Goal: Information Seeking & Learning: Learn about a topic

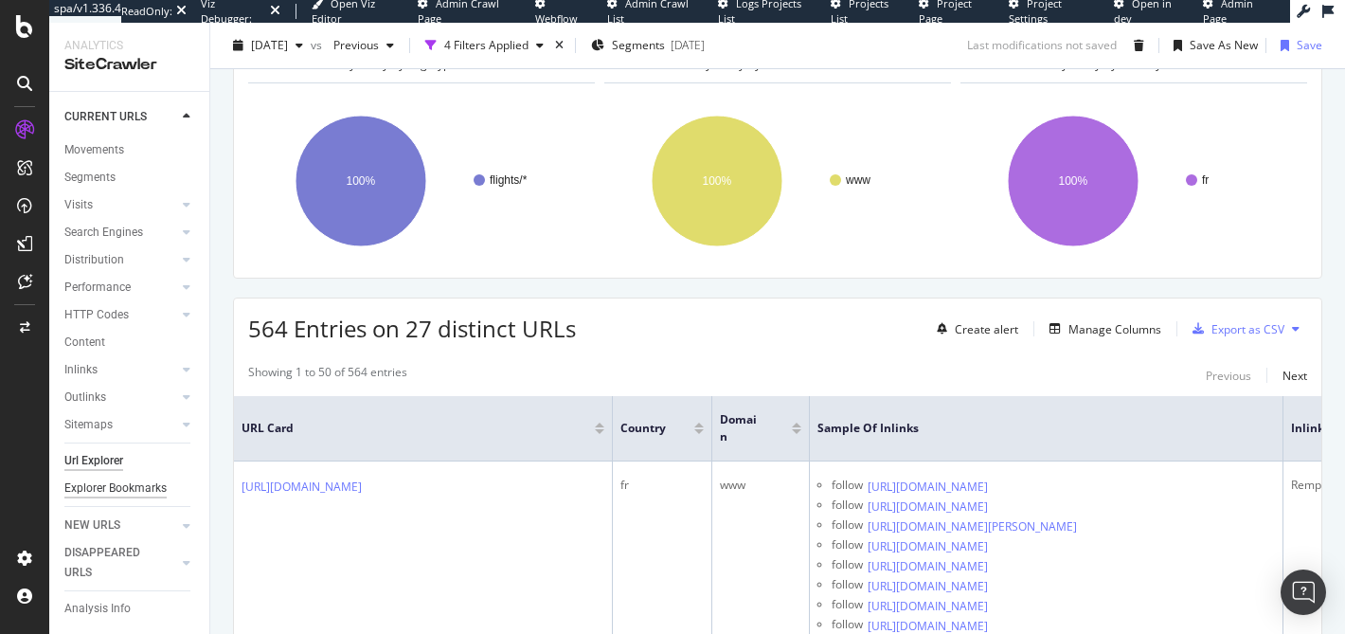
scroll to position [44, 0]
click at [116, 484] on div "Explorer Bookmarks" at bounding box center [115, 486] width 102 height 20
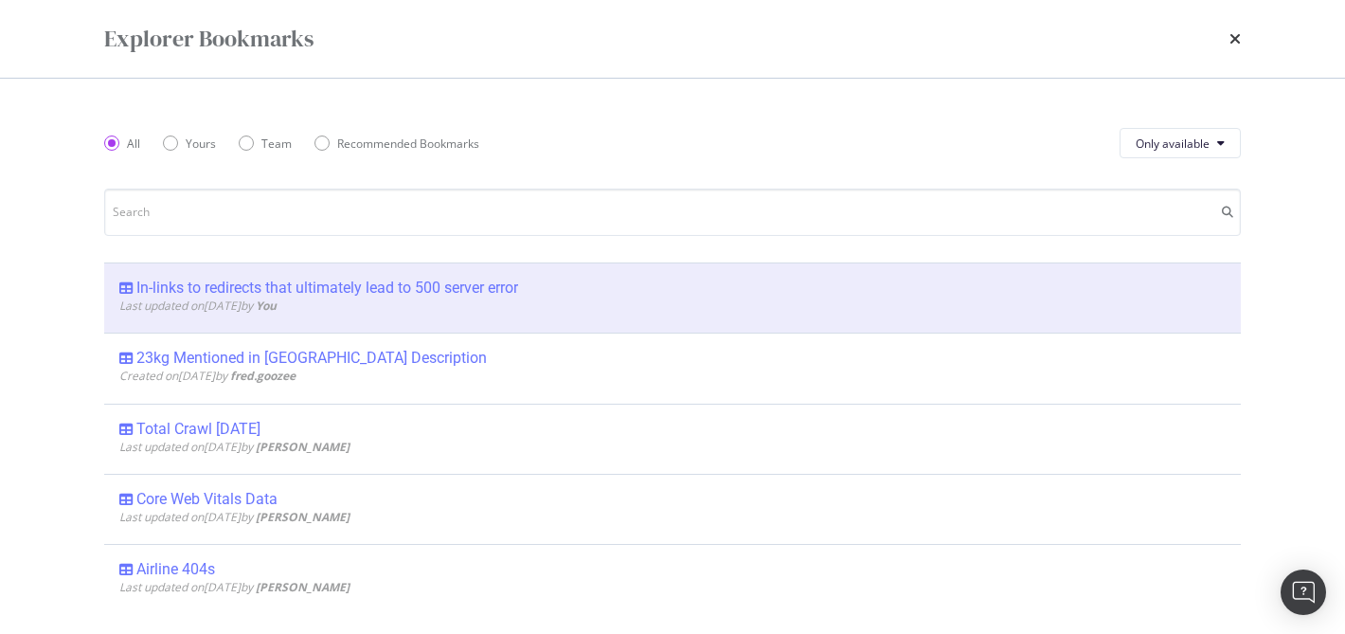
click at [259, 284] on div "In-links to redirects that ultimately lead to 500 server error" at bounding box center [327, 288] width 382 height 19
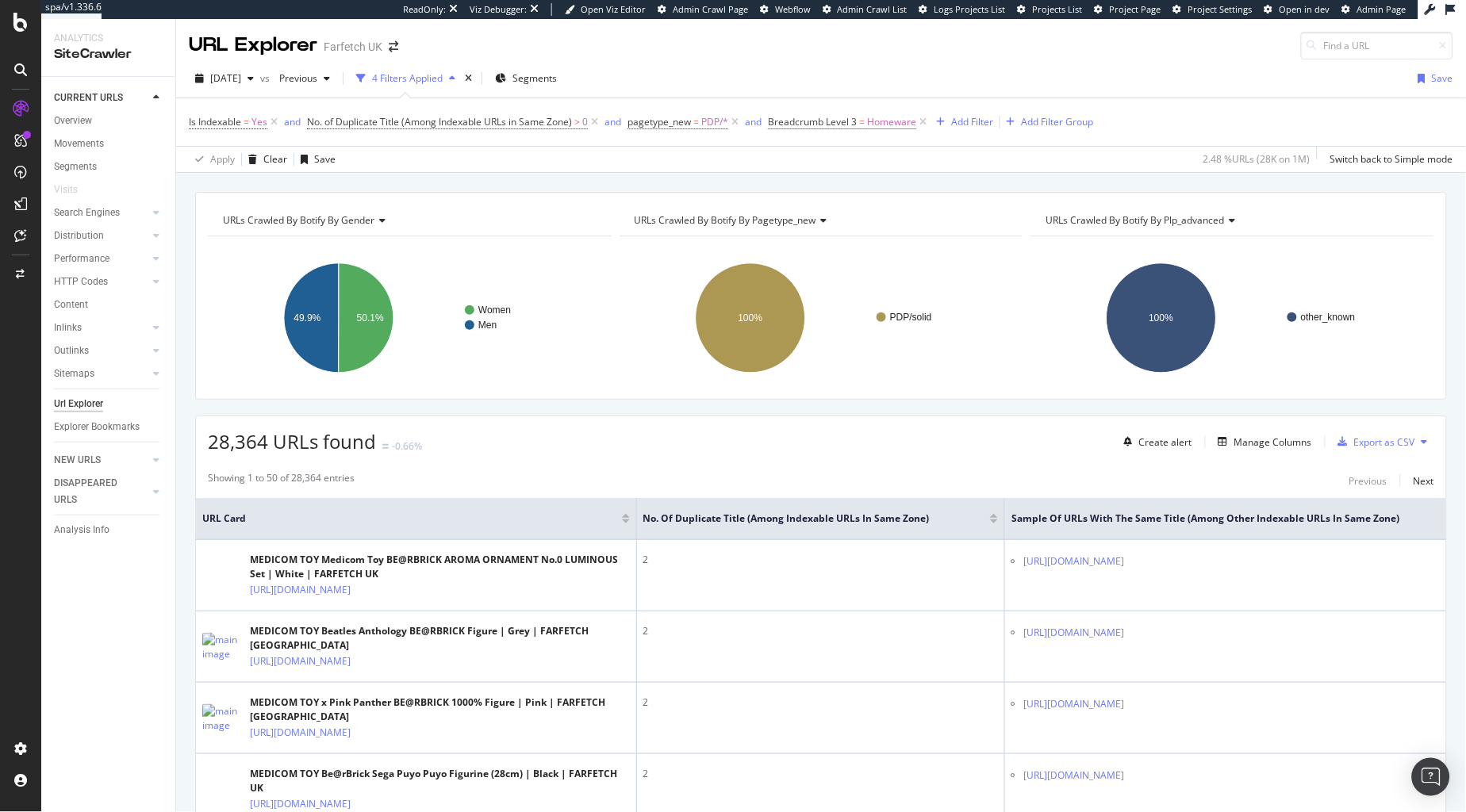
click at [87, 46] on div "SiteCrawler" at bounding box center [108, 54] width 109 height 18
click at [8, 24] on div at bounding box center [20, 22] width 38 height 19
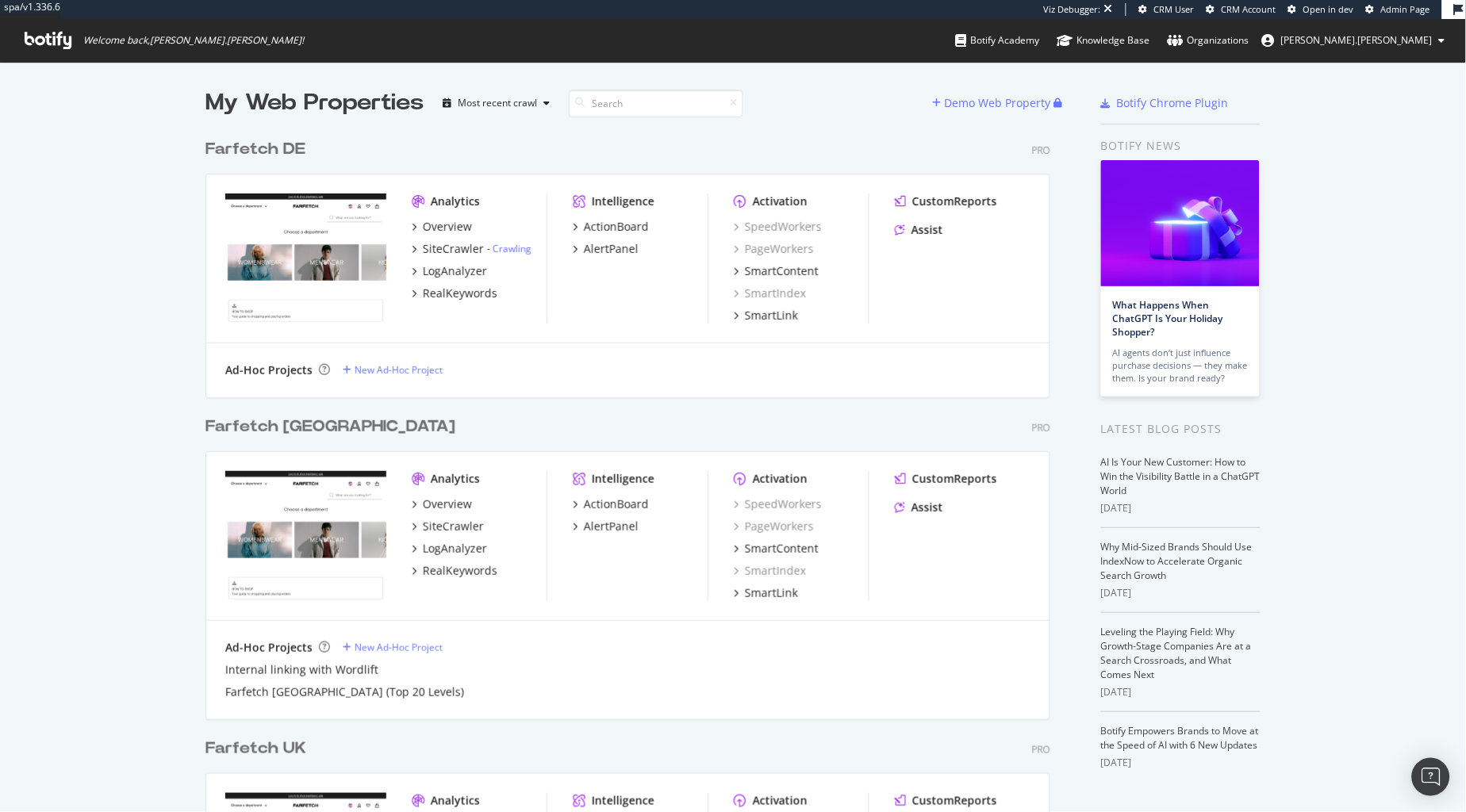
scroll to position [307, 0]
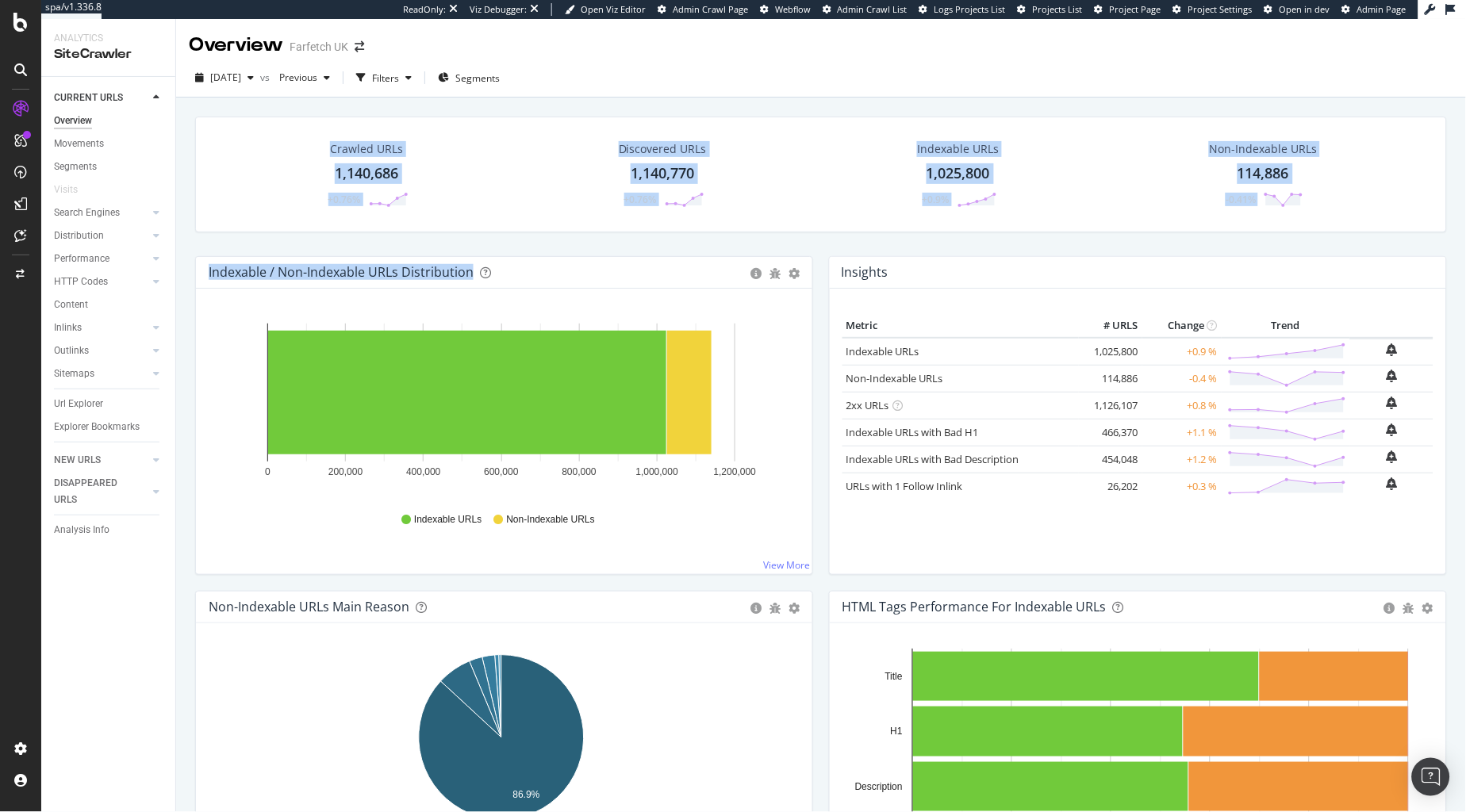
drag, startPoint x: 462, startPoint y: 109, endPoint x: 543, endPoint y: 264, distance: 174.9
click at [543, 264] on div "Indexable / Non-Indexable URLs Distribution Bar Bar (by Percentage) Table Expor…" at bounding box center [504, 273] width 616 height 32
drag, startPoint x: 544, startPoint y: 262, endPoint x: 507, endPoint y: 121, distance: 145.8
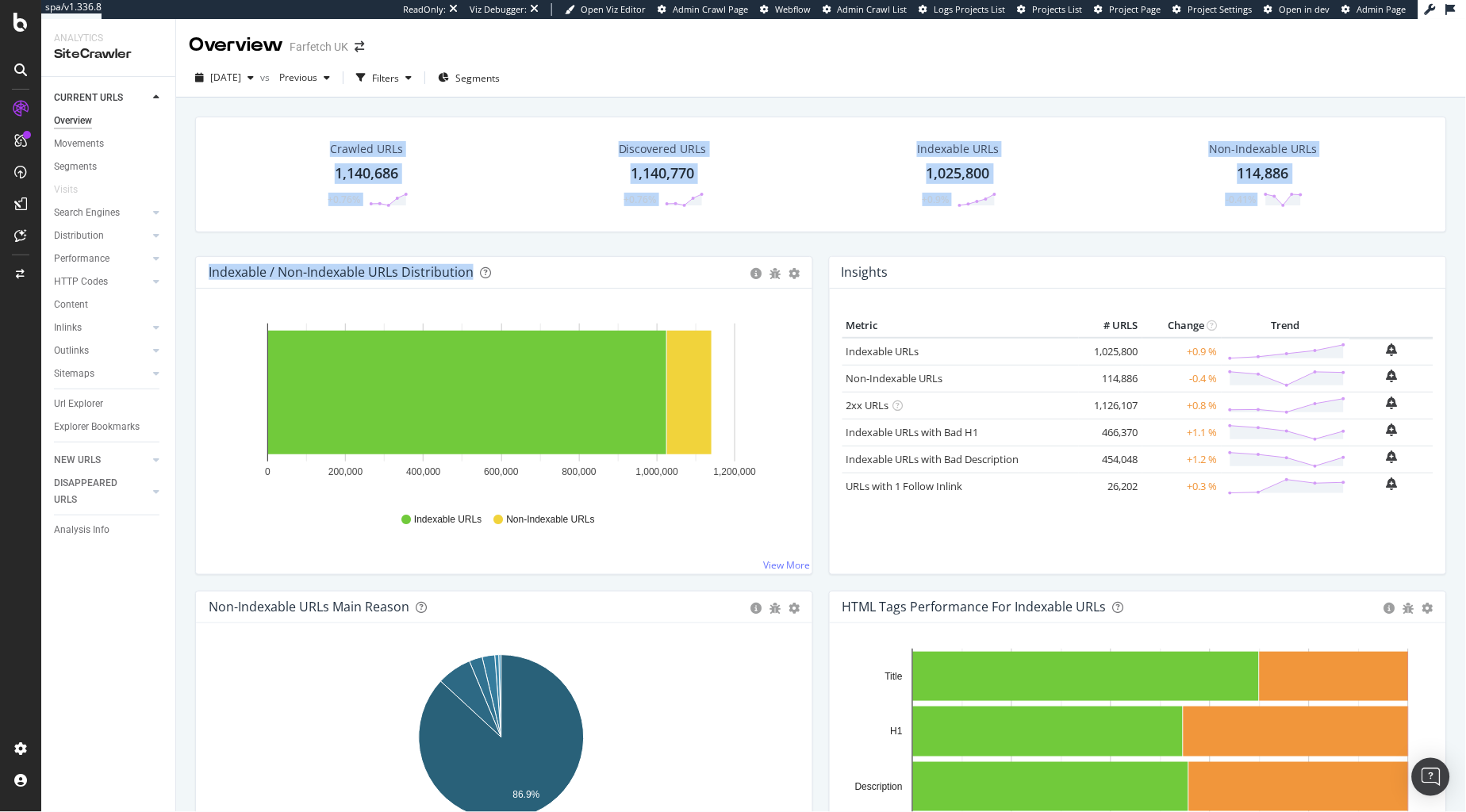
click at [507, 121] on div "Crawled URLs 1,140,686 +0.76% Discovered URLs 1,140,770 +0.76% Indexable URLs 1…" at bounding box center [820, 174] width 1252 height 116
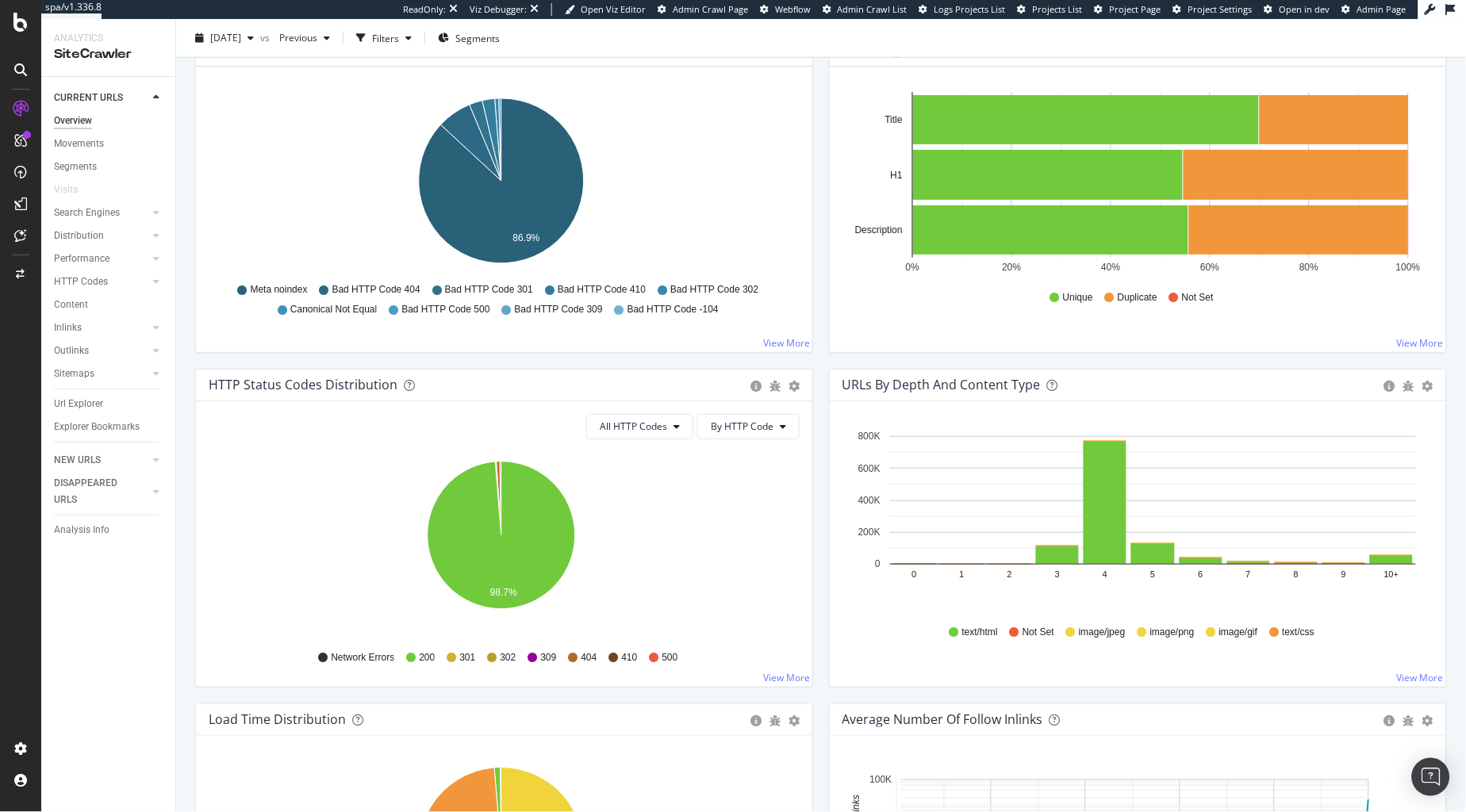
scroll to position [748, 0]
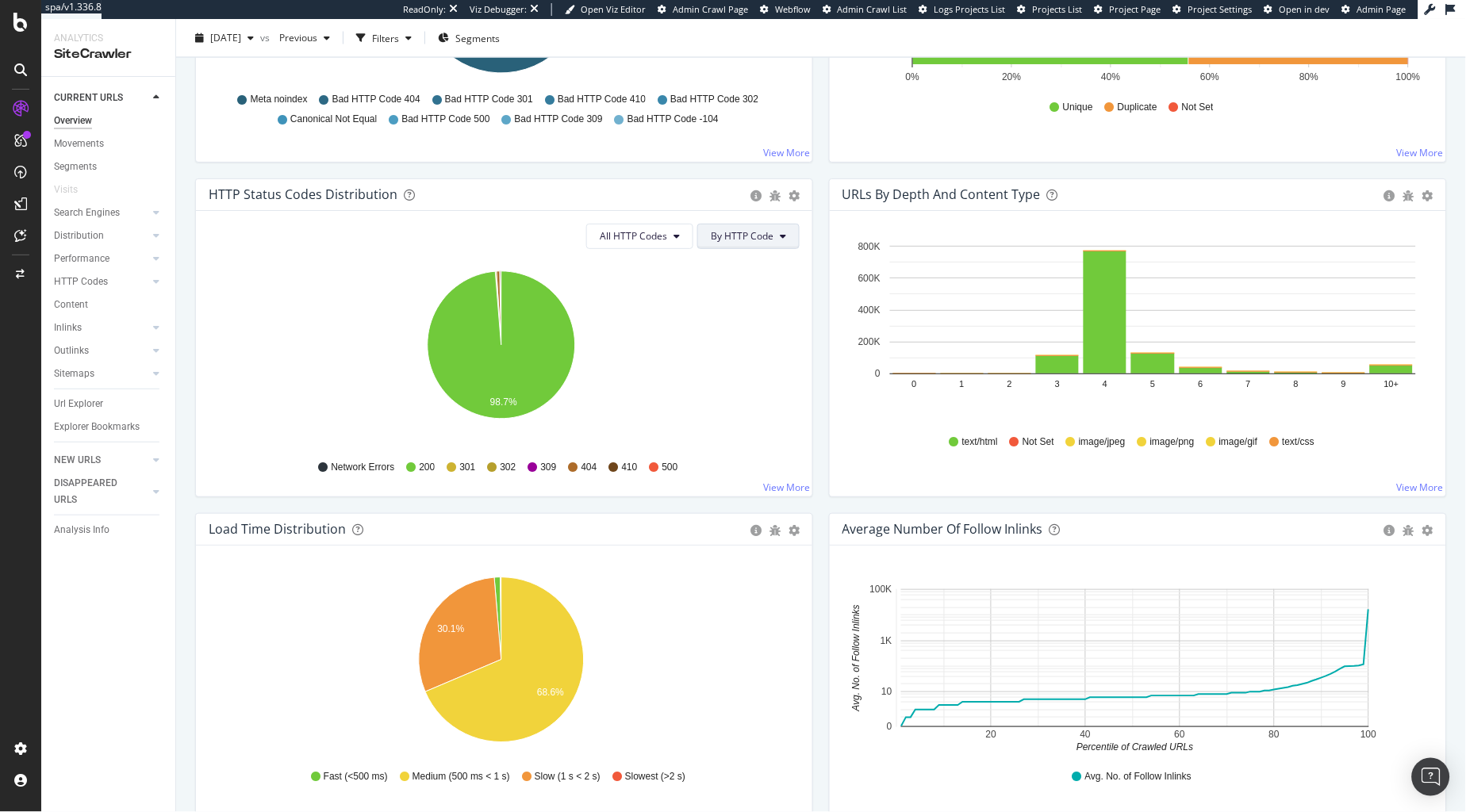
click at [754, 233] on span "By HTTP Code" at bounding box center [742, 236] width 63 height 13
click at [642, 235] on span "All HTTP Codes" at bounding box center [633, 236] width 68 height 13
click at [640, 331] on span "Bad HTTP Codes" at bounding box center [635, 326] width 80 height 14
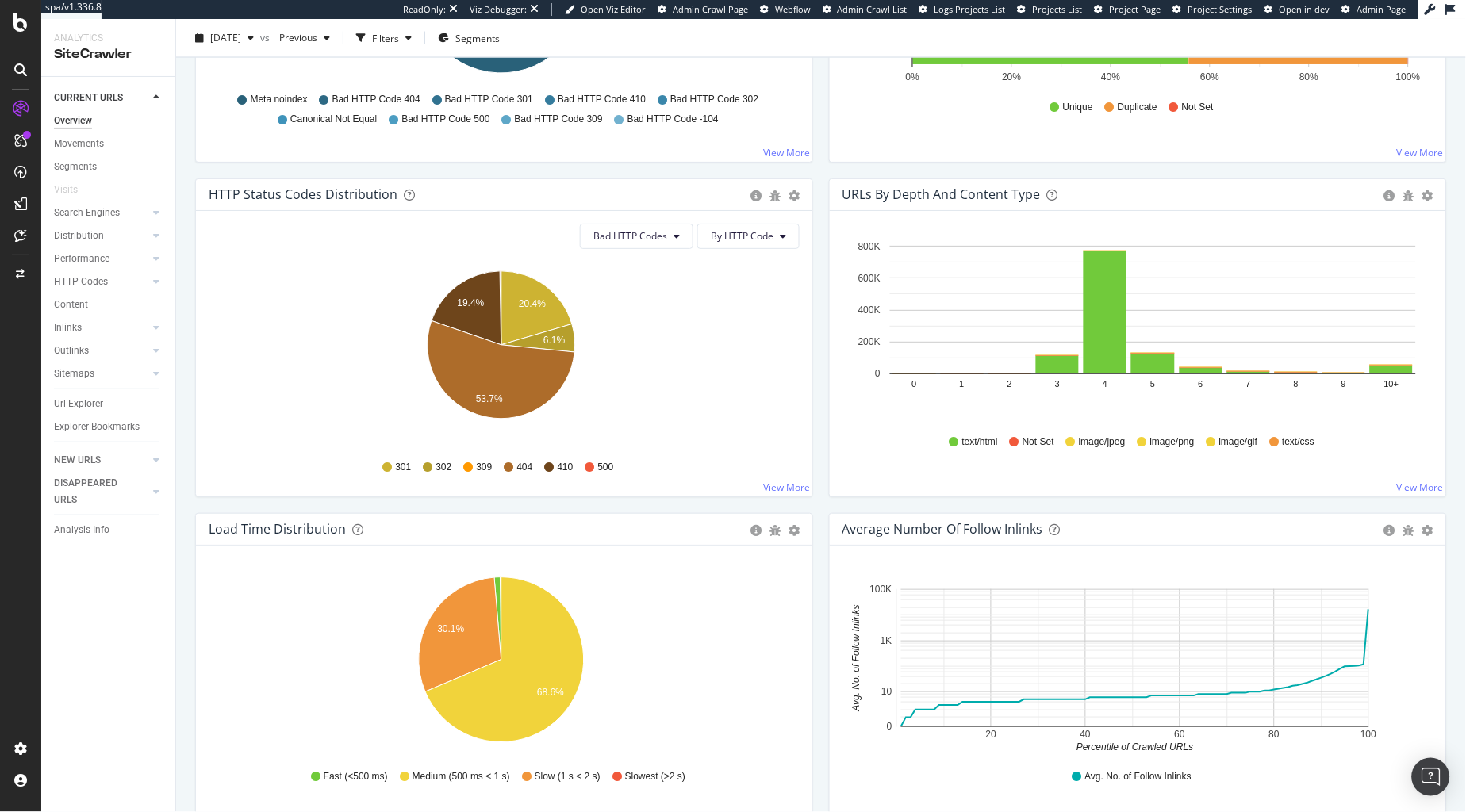
click at [306, 193] on div "HTTP Status Codes Distribution" at bounding box center [303, 194] width 189 height 16
click at [306, 193] on div "HTTP Status Codes Distribution" at bounding box center [303, 194] width 189 height 16
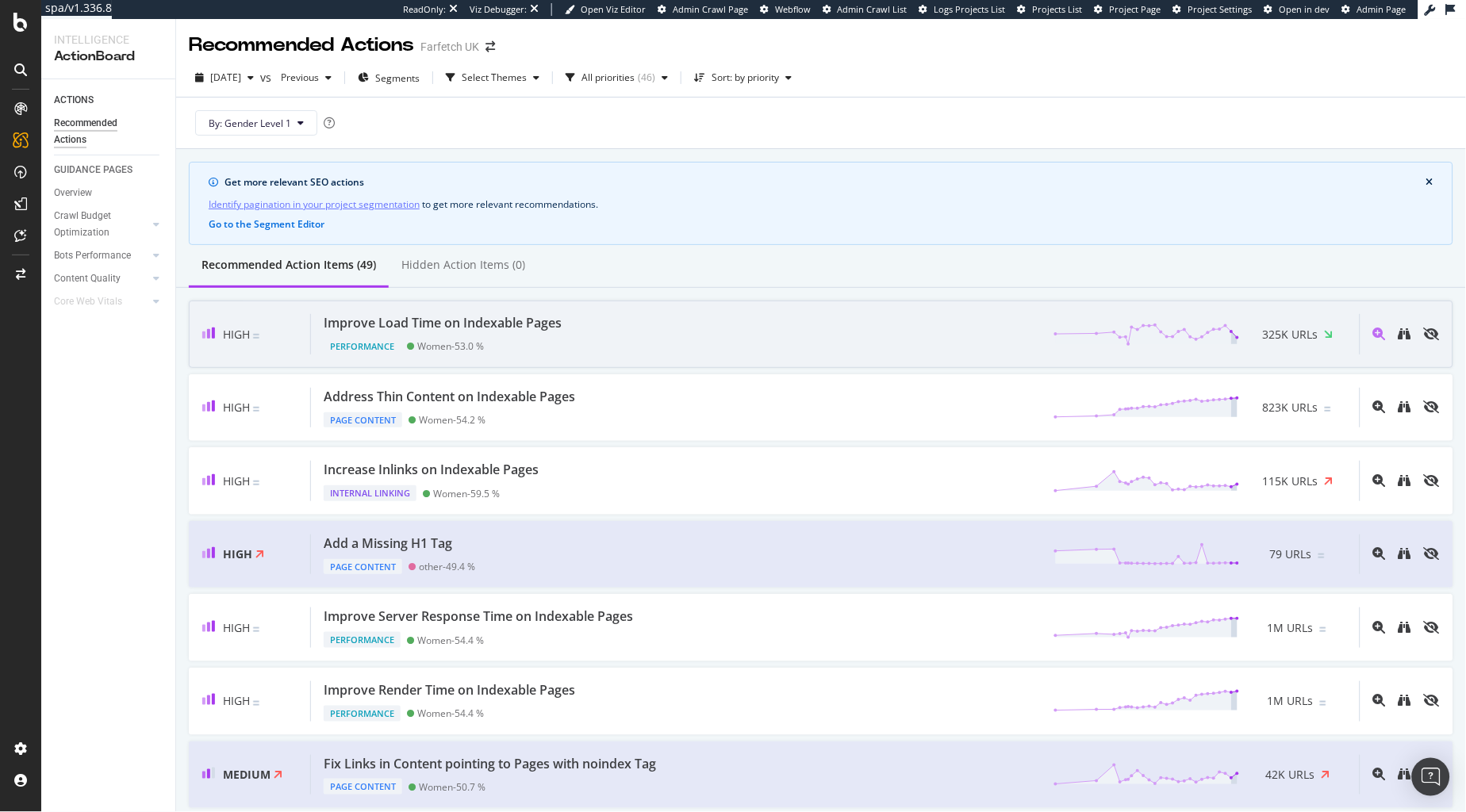
click at [652, 338] on div "Improve Load Time on Indexable Pages Performance Women - 53.0 % 325K URLs" at bounding box center [835, 334] width 1049 height 40
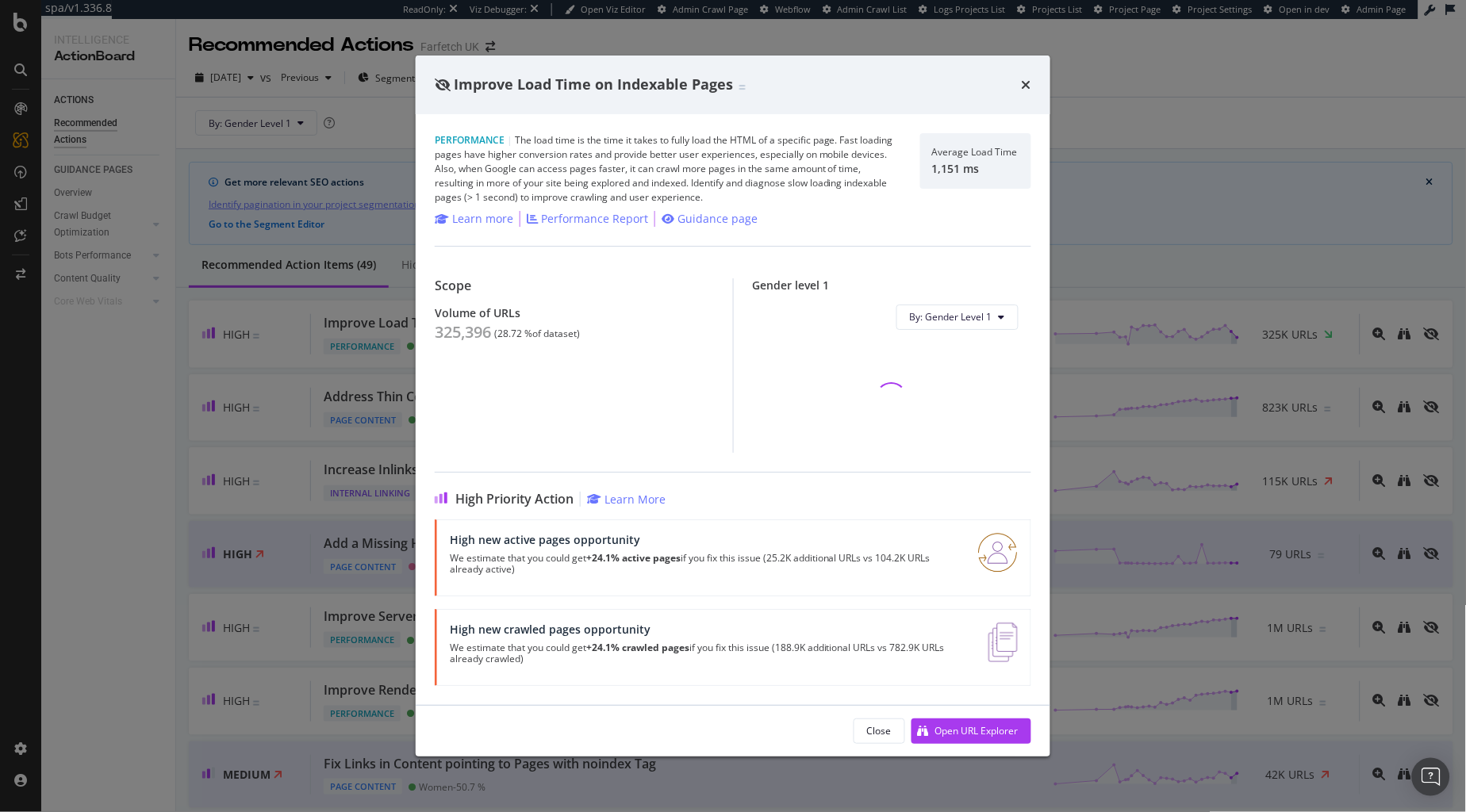
click at [585, 159] on div "Performance | The load time is the time it takes to fully load the HTML of a sp…" at bounding box center [667, 168] width 466 height 71
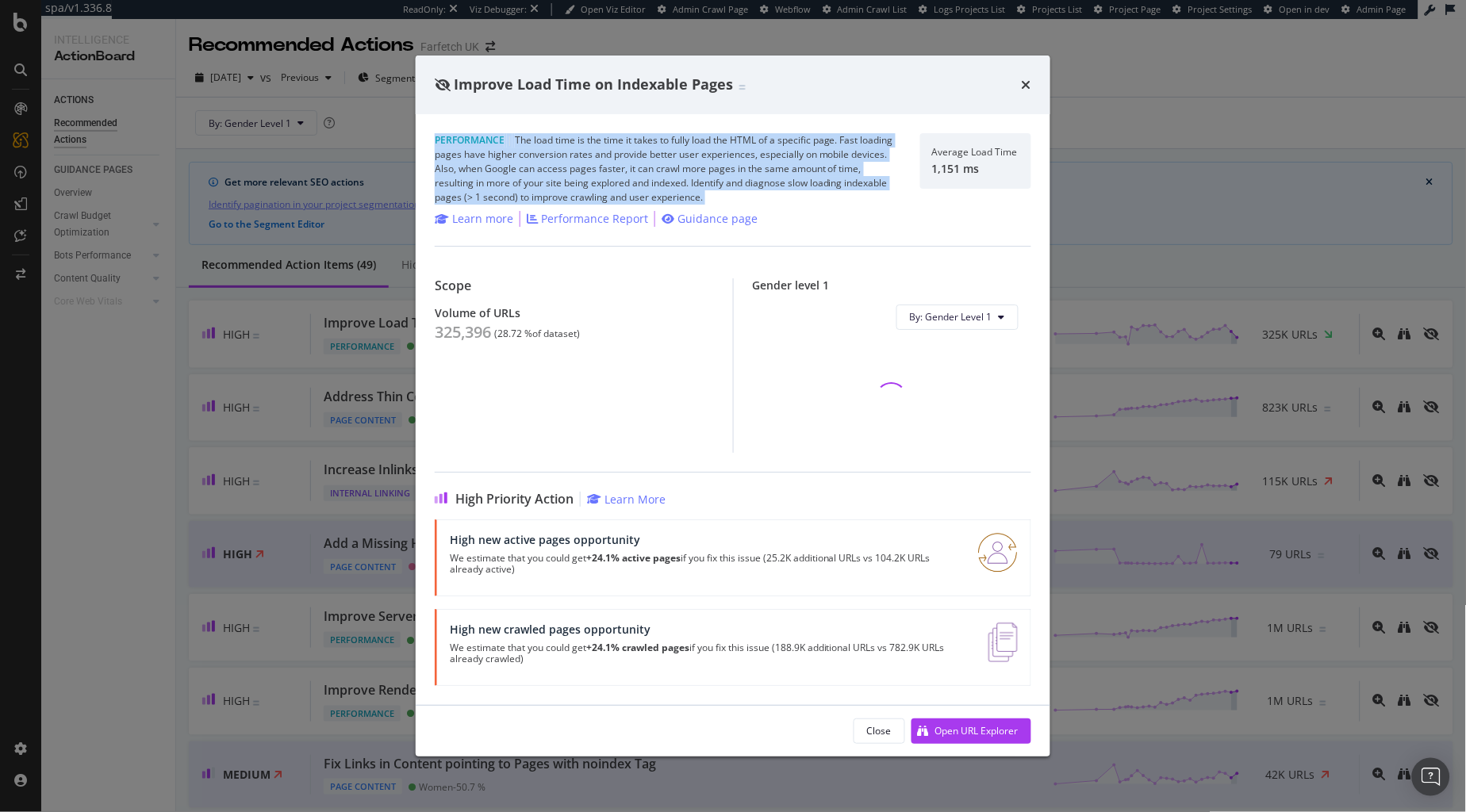
click at [585, 159] on div "Performance | The load time is the time it takes to fully load the HTML of a sp…" at bounding box center [667, 168] width 466 height 71
click at [647, 167] on div "Performance | The load time is the time it takes to fully load the HTML of a sp…" at bounding box center [667, 168] width 466 height 71
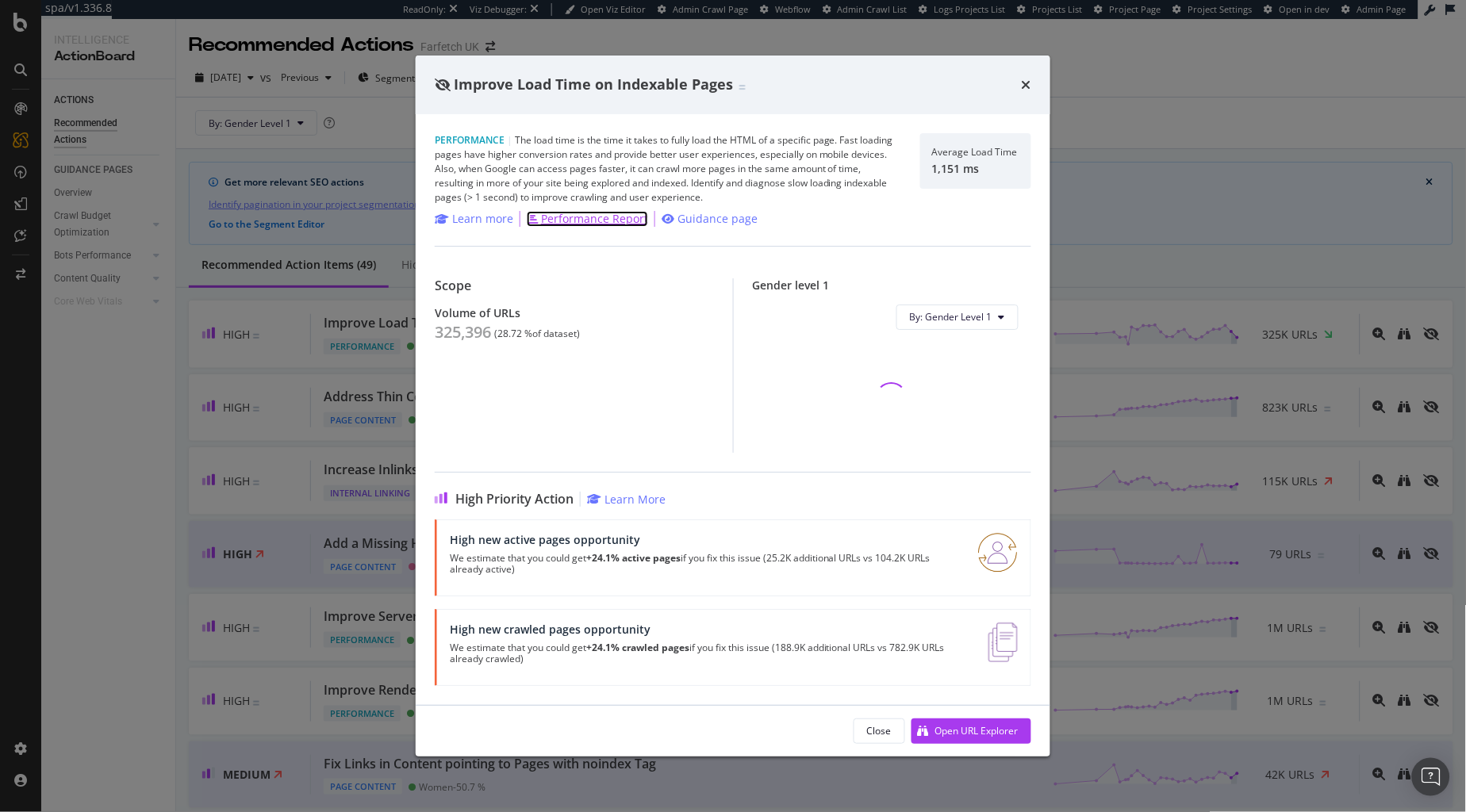
click at [617, 213] on div "Performance Report" at bounding box center [594, 218] width 107 height 16
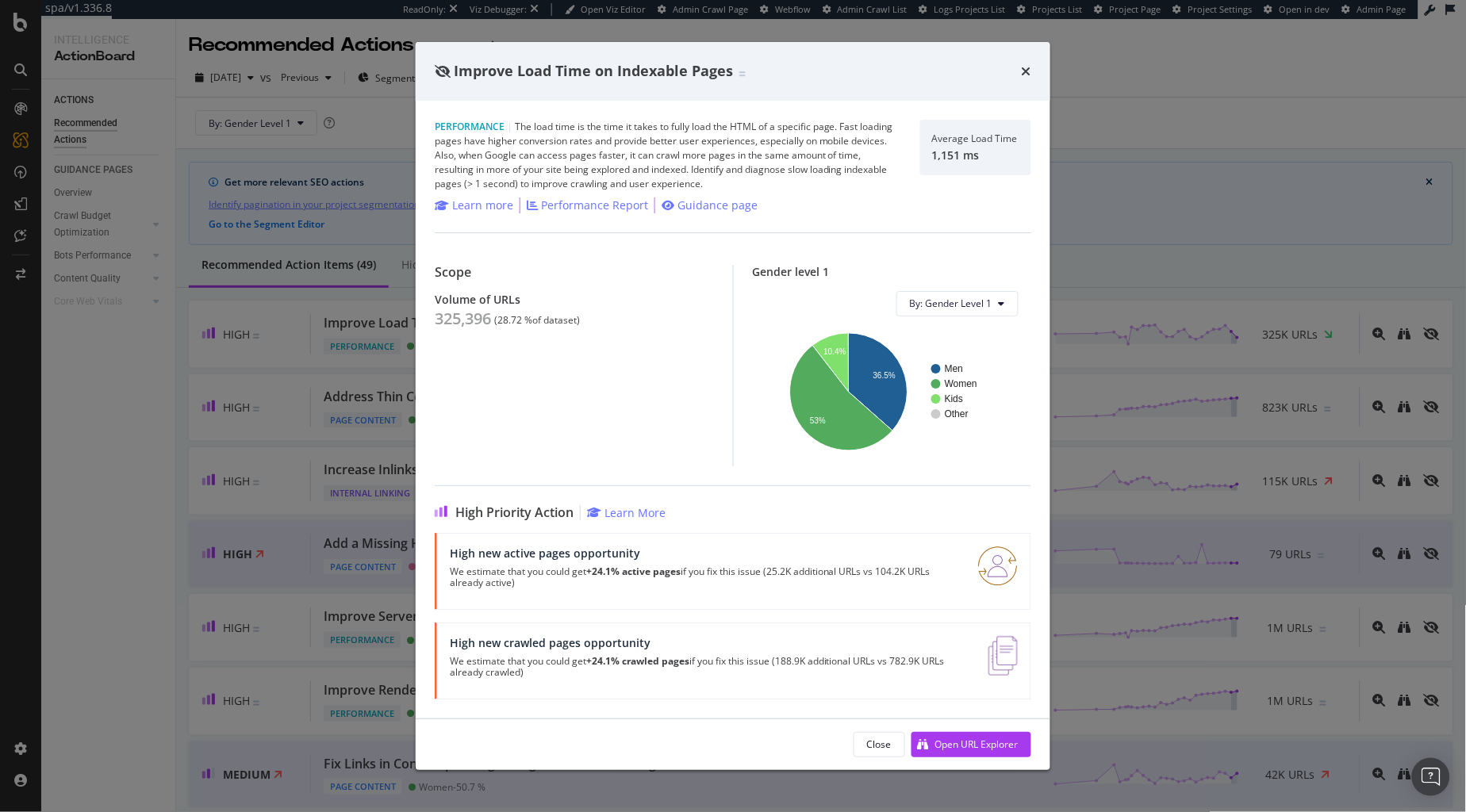
click at [1022, 79] on div "times" at bounding box center [1026, 71] width 9 height 21
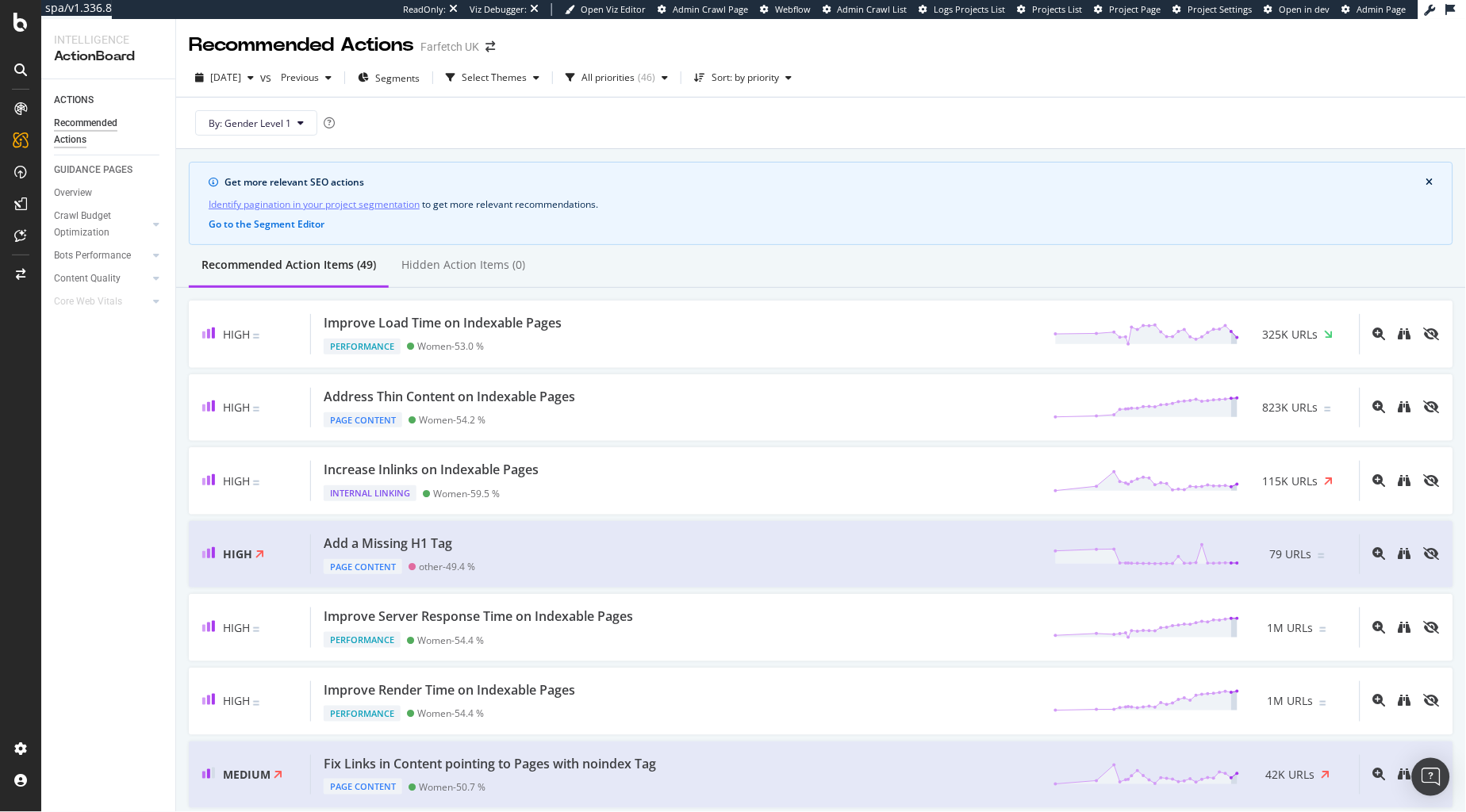
click at [994, 59] on div "2025 Aug. 15th vs Previous Segments Select Themes All priorities ( 46 ) Sort: b…" at bounding box center [820, 104] width 1290 height 90
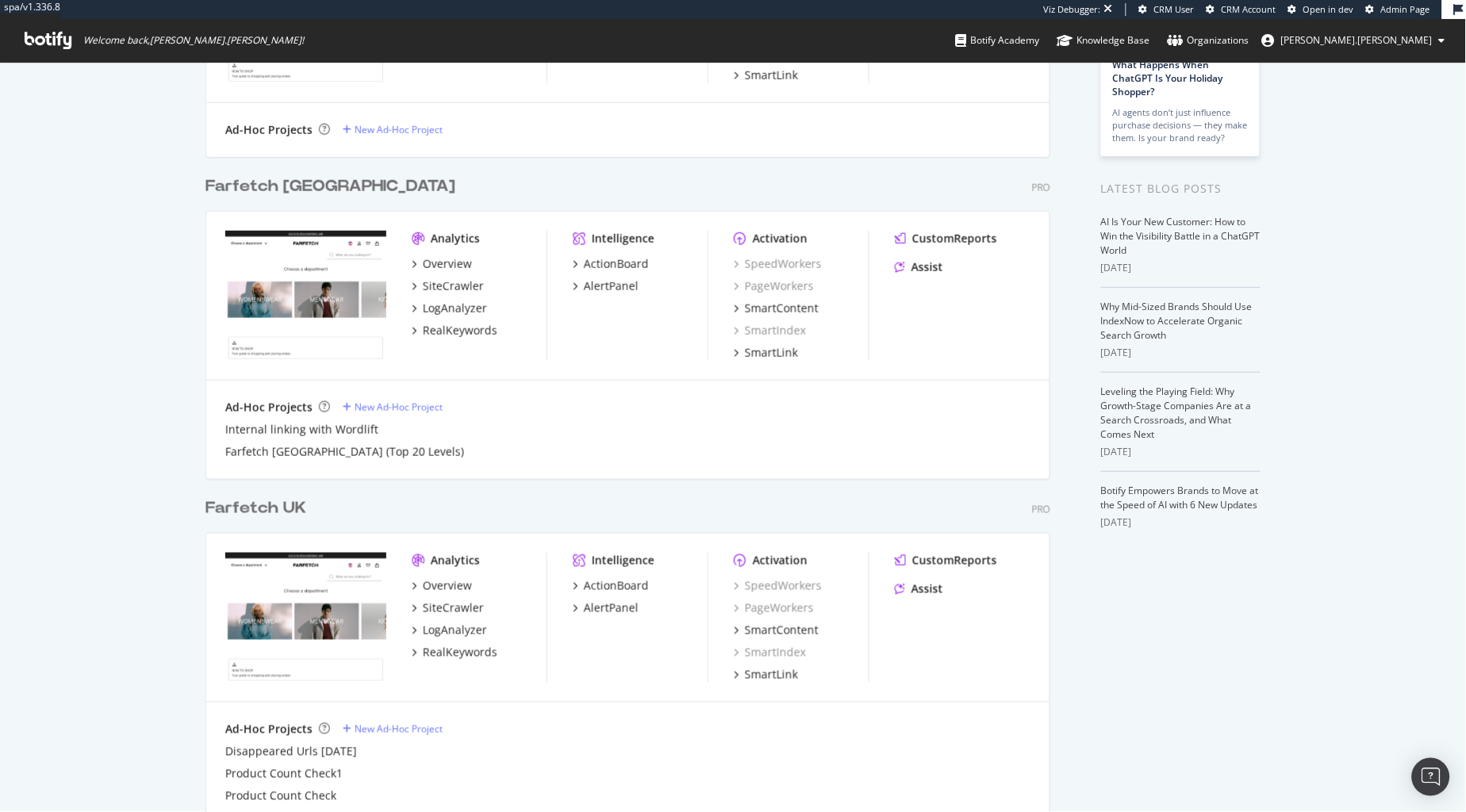
scroll to position [370, 0]
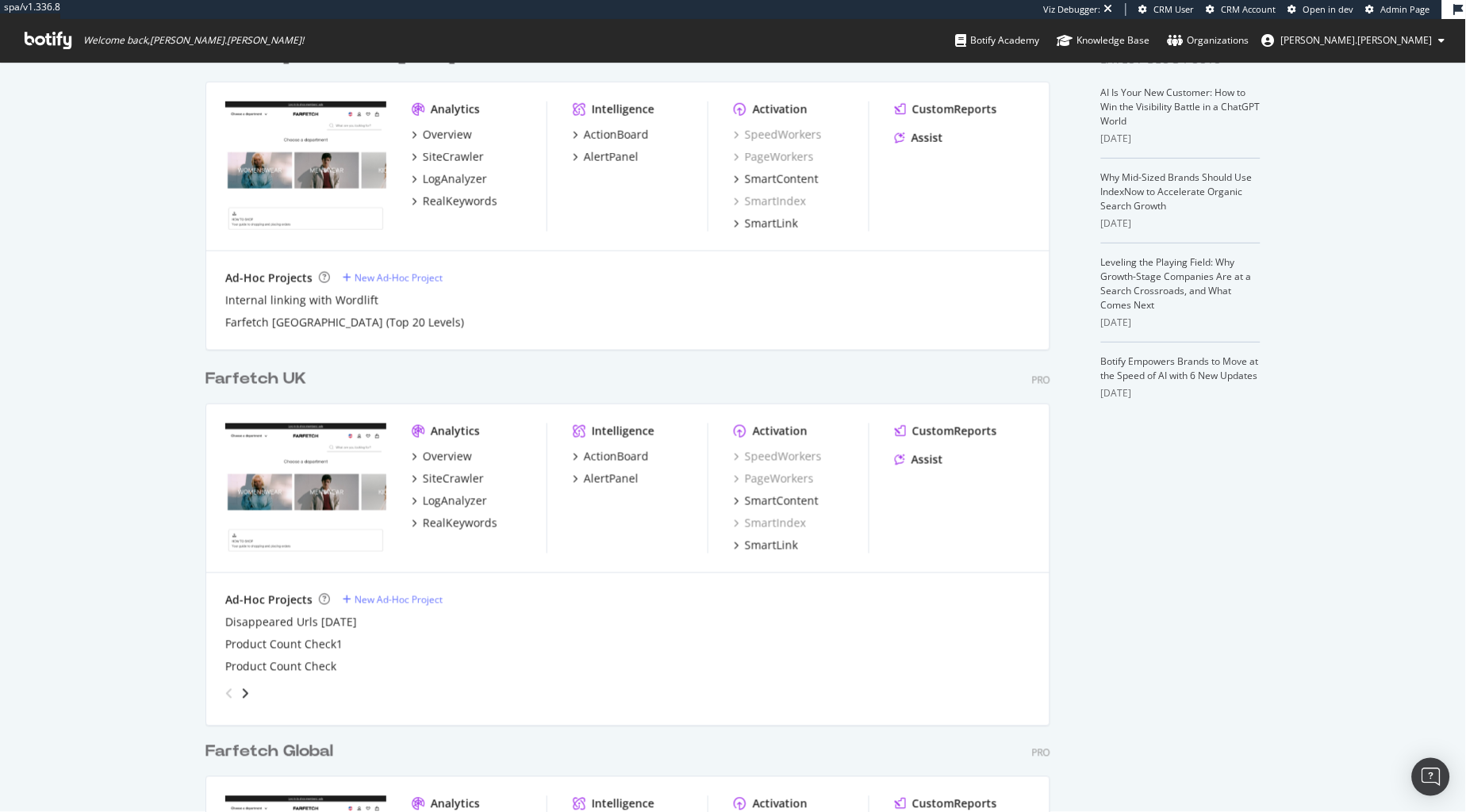
click at [271, 371] on div "Farfetch UK" at bounding box center [255, 379] width 100 height 23
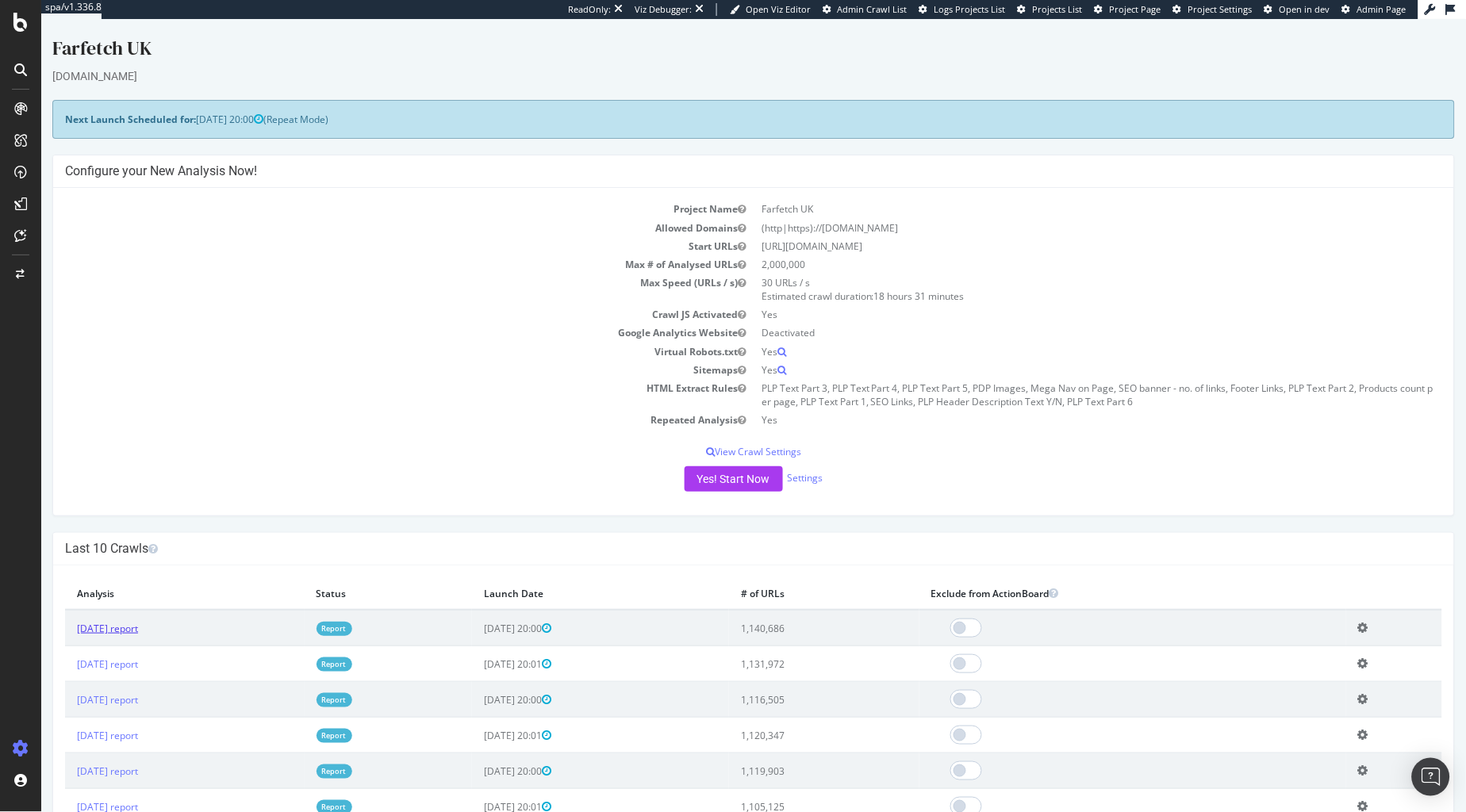
click at [137, 624] on link "[DATE] report" at bounding box center [106, 628] width 61 height 13
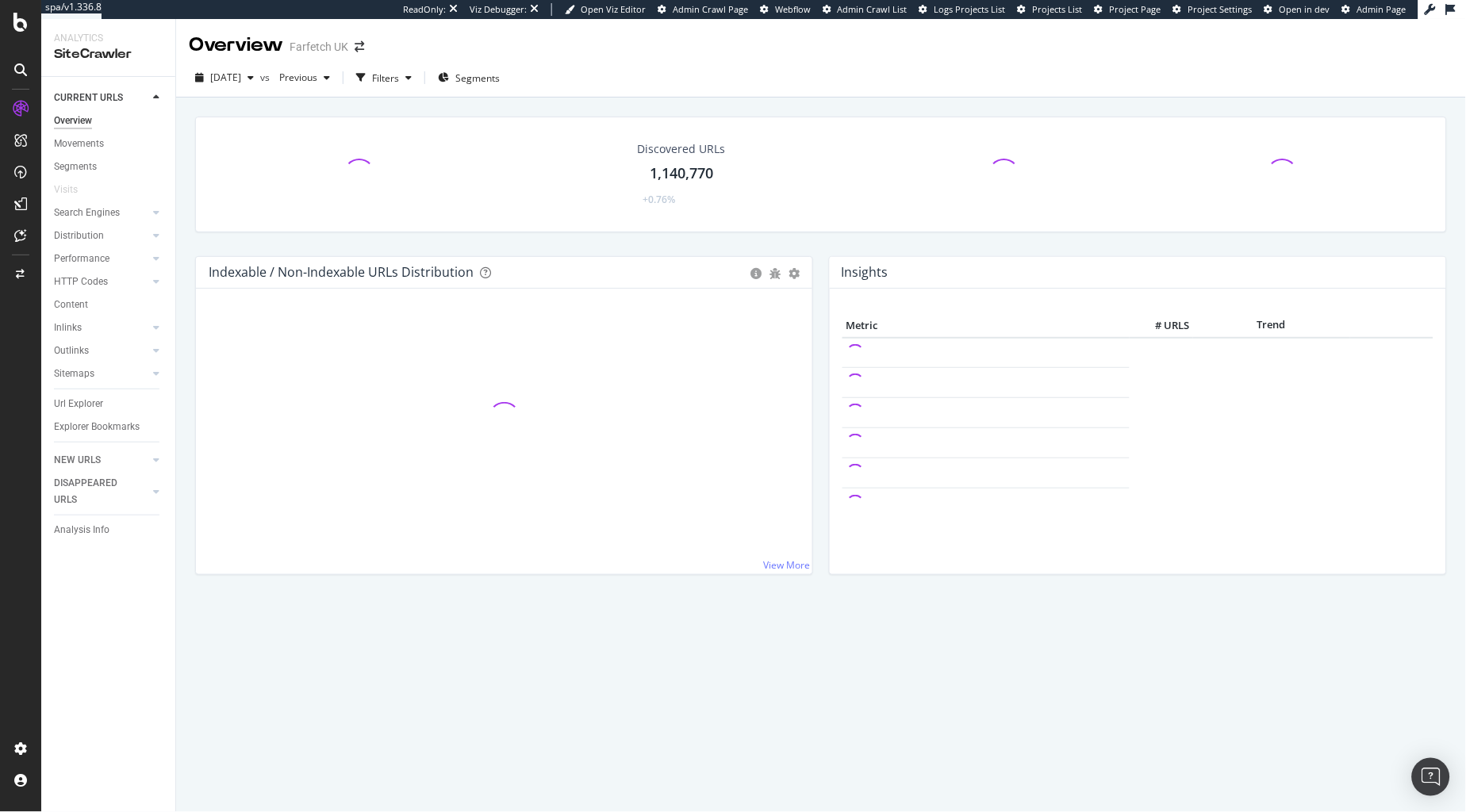
click at [658, 461] on div "Discovered URLs 1,140,770 +0.76% Indexable / Non-Indexable URLs Distribution Ba…" at bounding box center [821, 355] width 1268 height 478
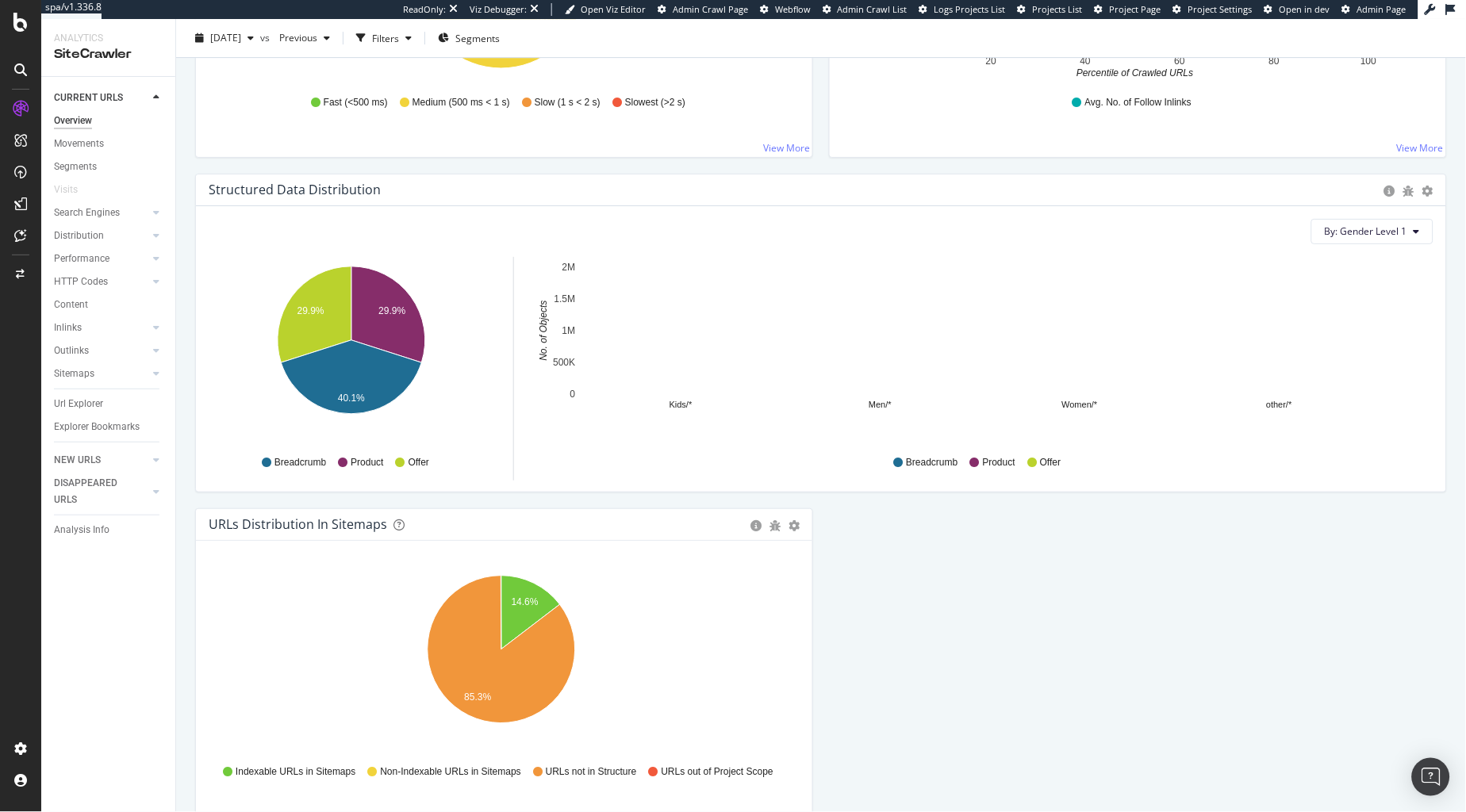
scroll to position [1508, 0]
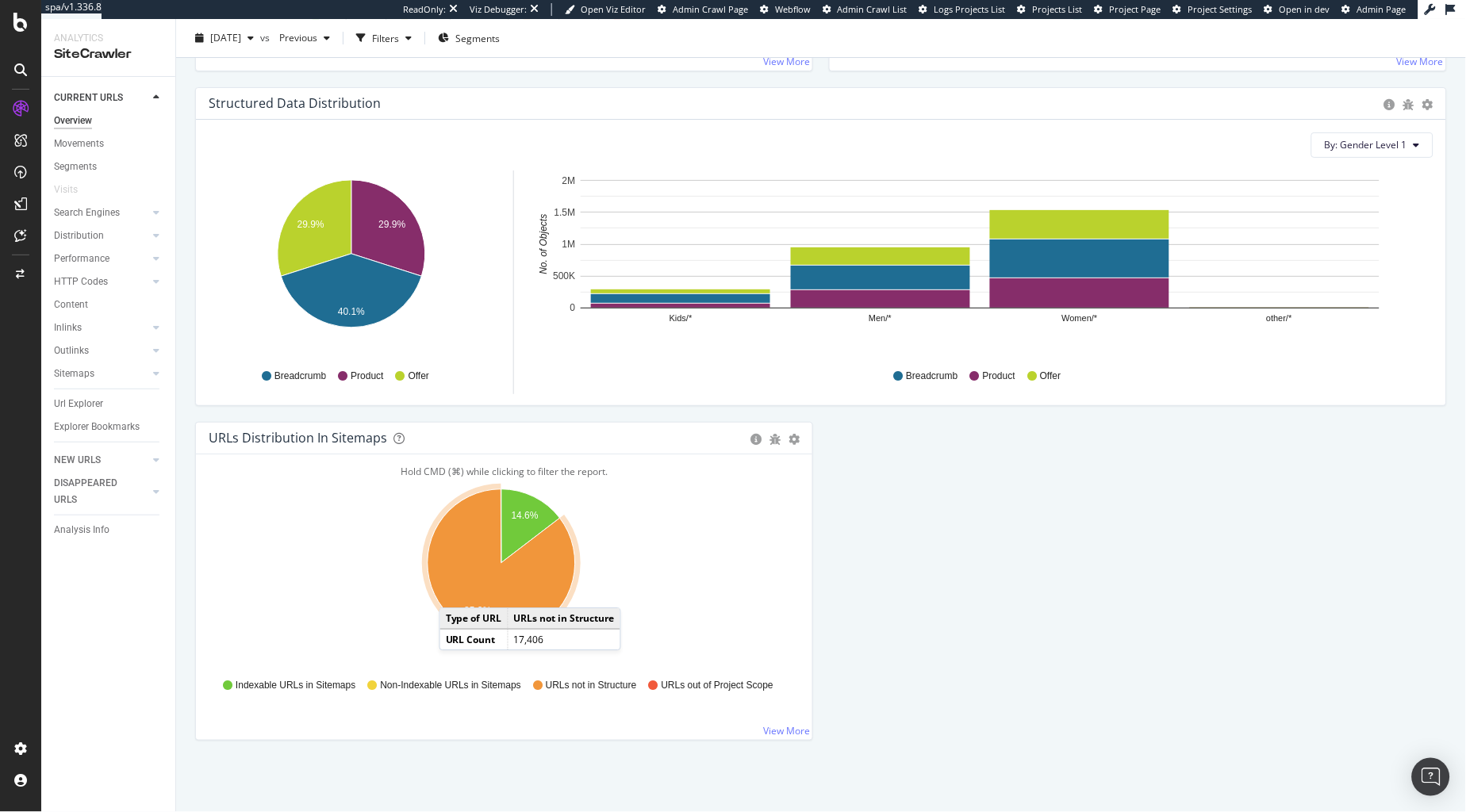
click at [455, 593] on icon "A chart." at bounding box center [502, 563] width 147 height 147
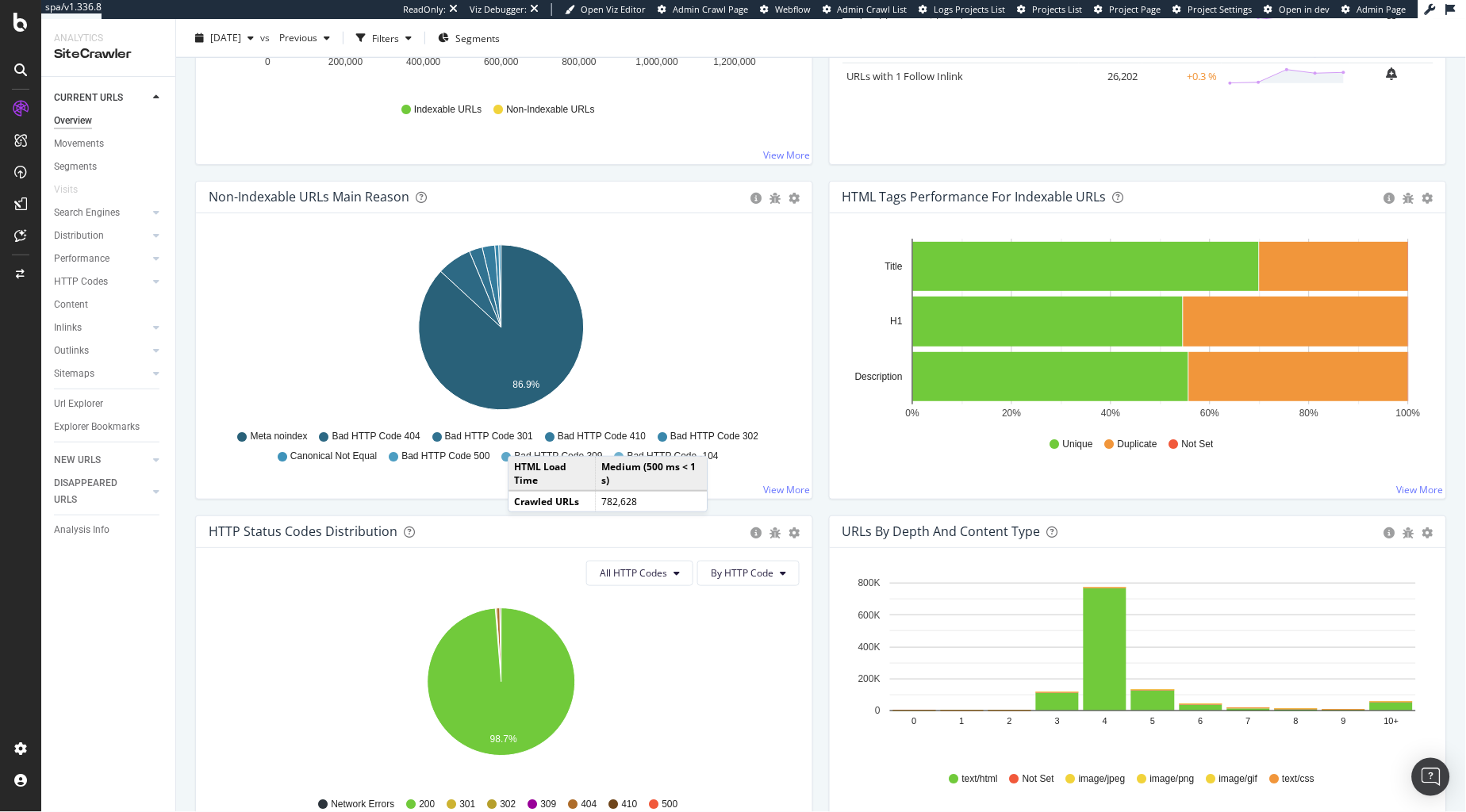
scroll to position [286, 0]
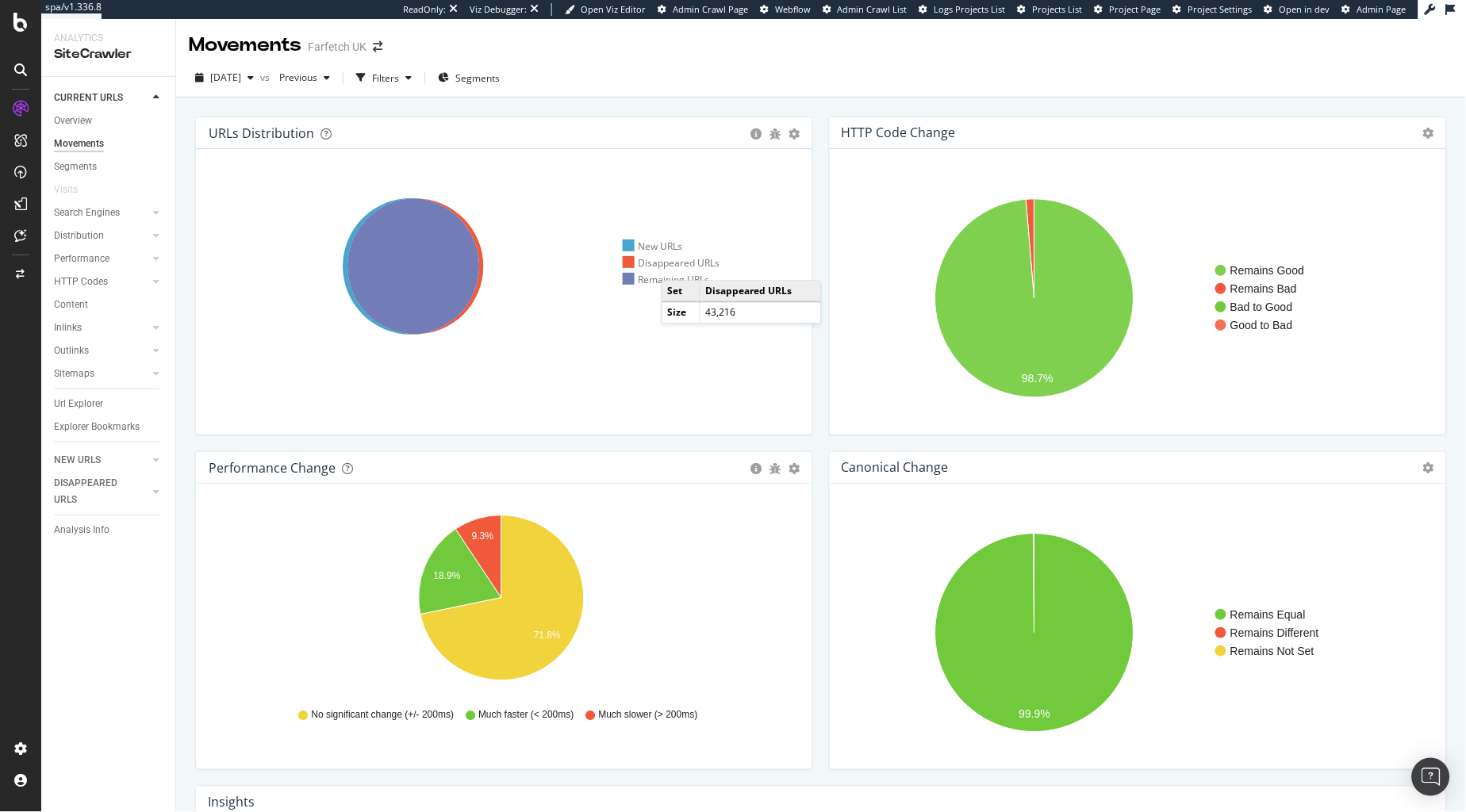
click at [677, 265] on div "Disappeared URLs" at bounding box center [671, 263] width 98 height 13
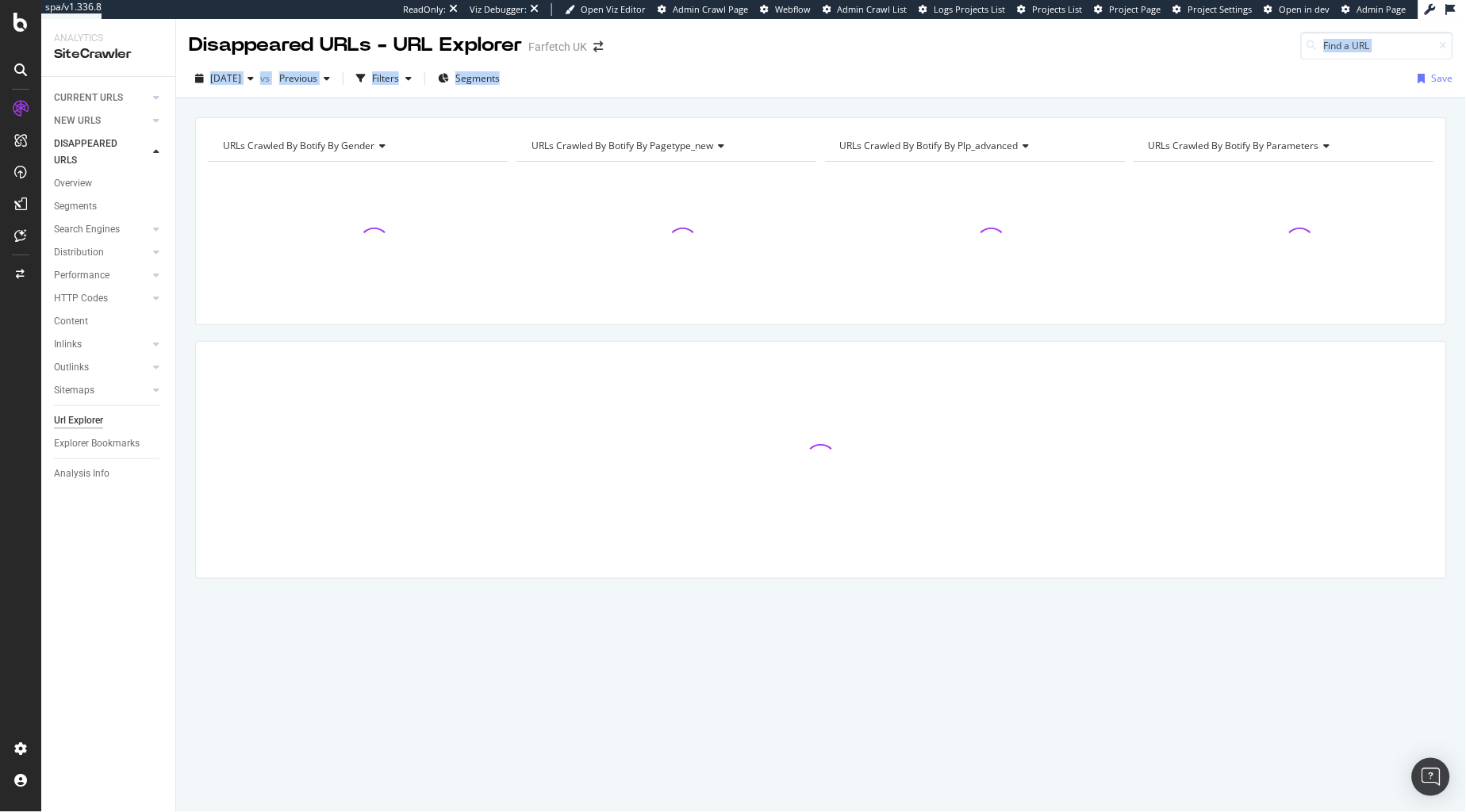
drag, startPoint x: 729, startPoint y: 53, endPoint x: 747, endPoint y: 85, distance: 36.7
click at [747, 85] on div "Disappeared URLs - URL Explorer Farfetch UK [DATE] vs Previous Filters Segments…" at bounding box center [820, 415] width 1290 height 793
click at [747, 85] on div "[DATE] vs Previous Filters Segments Save" at bounding box center [820, 82] width 1290 height 32
drag, startPoint x: 748, startPoint y: 85, endPoint x: 733, endPoint y: 45, distance: 42.7
click at [733, 45] on div "Disappeared URLs - URL Explorer Farfetch UK [DATE] vs Previous Filters Segments…" at bounding box center [820, 415] width 1290 height 793
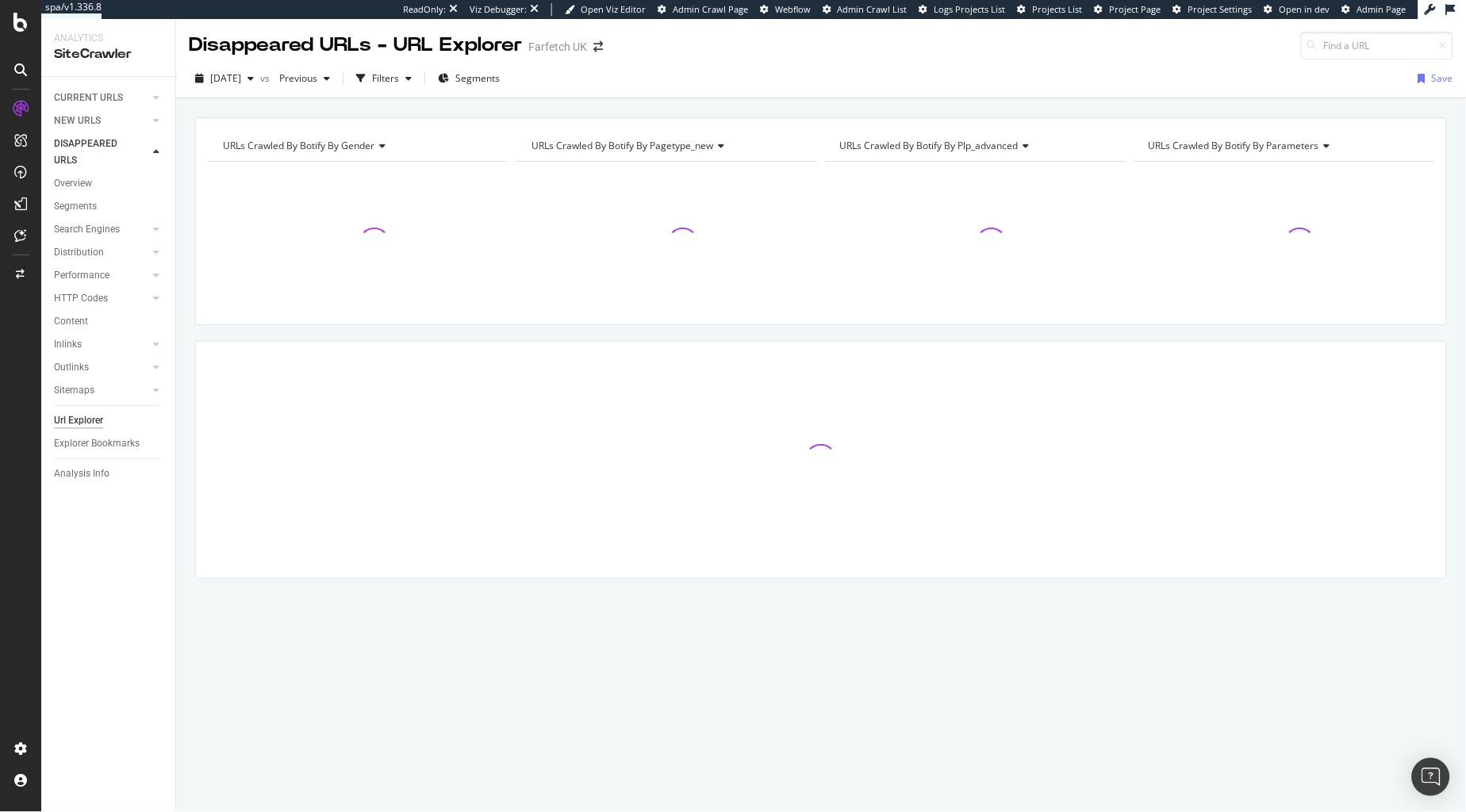
click at [733, 45] on div "Disappeared URLs - URL Explorer Farfetch UK" at bounding box center [820, 39] width 1290 height 40
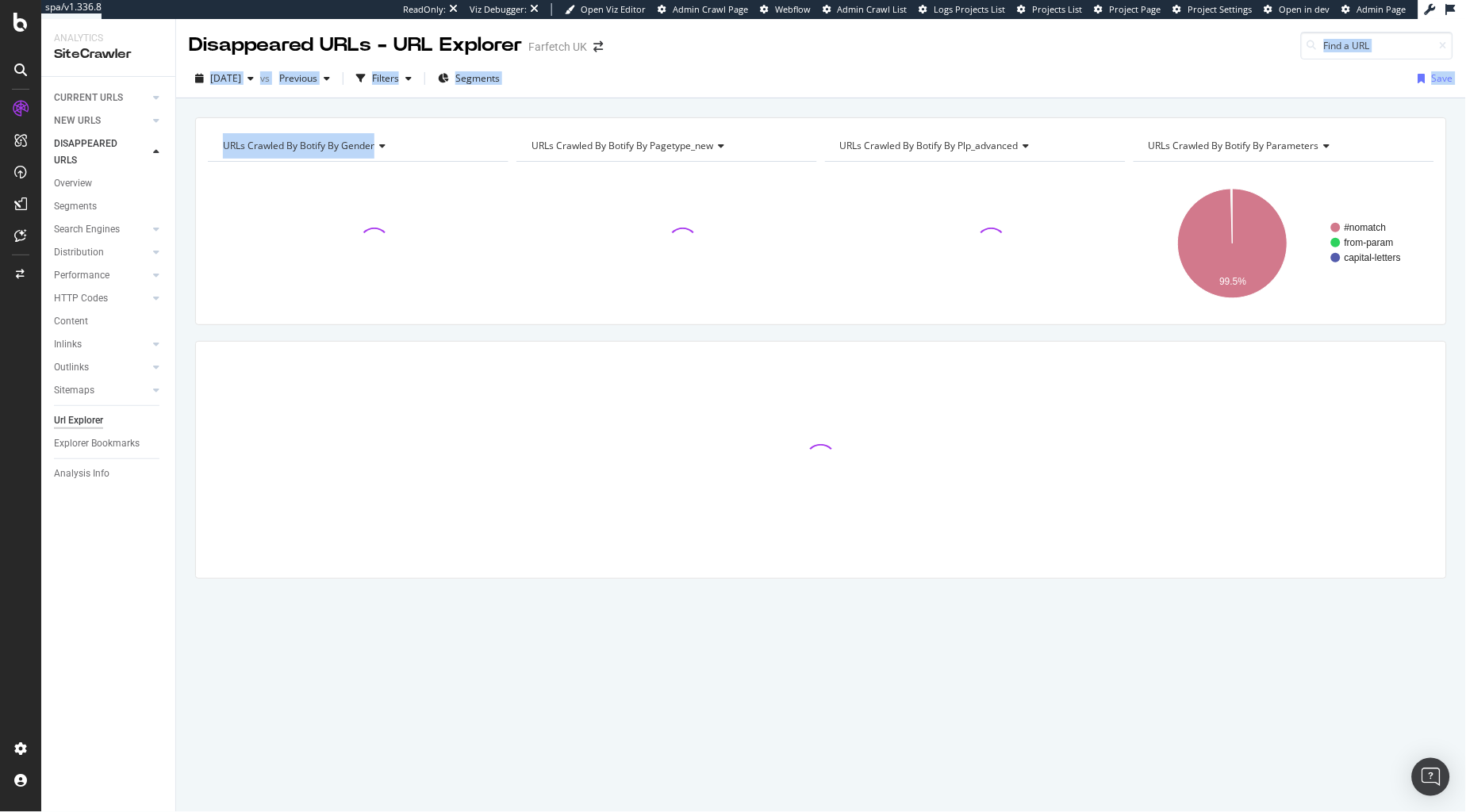
drag, startPoint x: 705, startPoint y: 49, endPoint x: 733, endPoint y: 107, distance: 64.4
click at [733, 107] on div "Disappeared URLs - URL Explorer Farfetch UK 2025 Aug. 15th vs Previous Filters …" at bounding box center [820, 415] width 1290 height 793
click at [733, 107] on div "URLs Crawled By Botify By gender Chart (by Value) Table Expand Export as CSV Ex…" at bounding box center [820, 116] width 1290 height 38
drag, startPoint x: 733, startPoint y: 107, endPoint x: 725, endPoint y: 45, distance: 62.5
click at [725, 45] on div "Disappeared URLs - URL Explorer Farfetch UK 2025 Aug. 15th vs Previous Filters …" at bounding box center [820, 415] width 1290 height 793
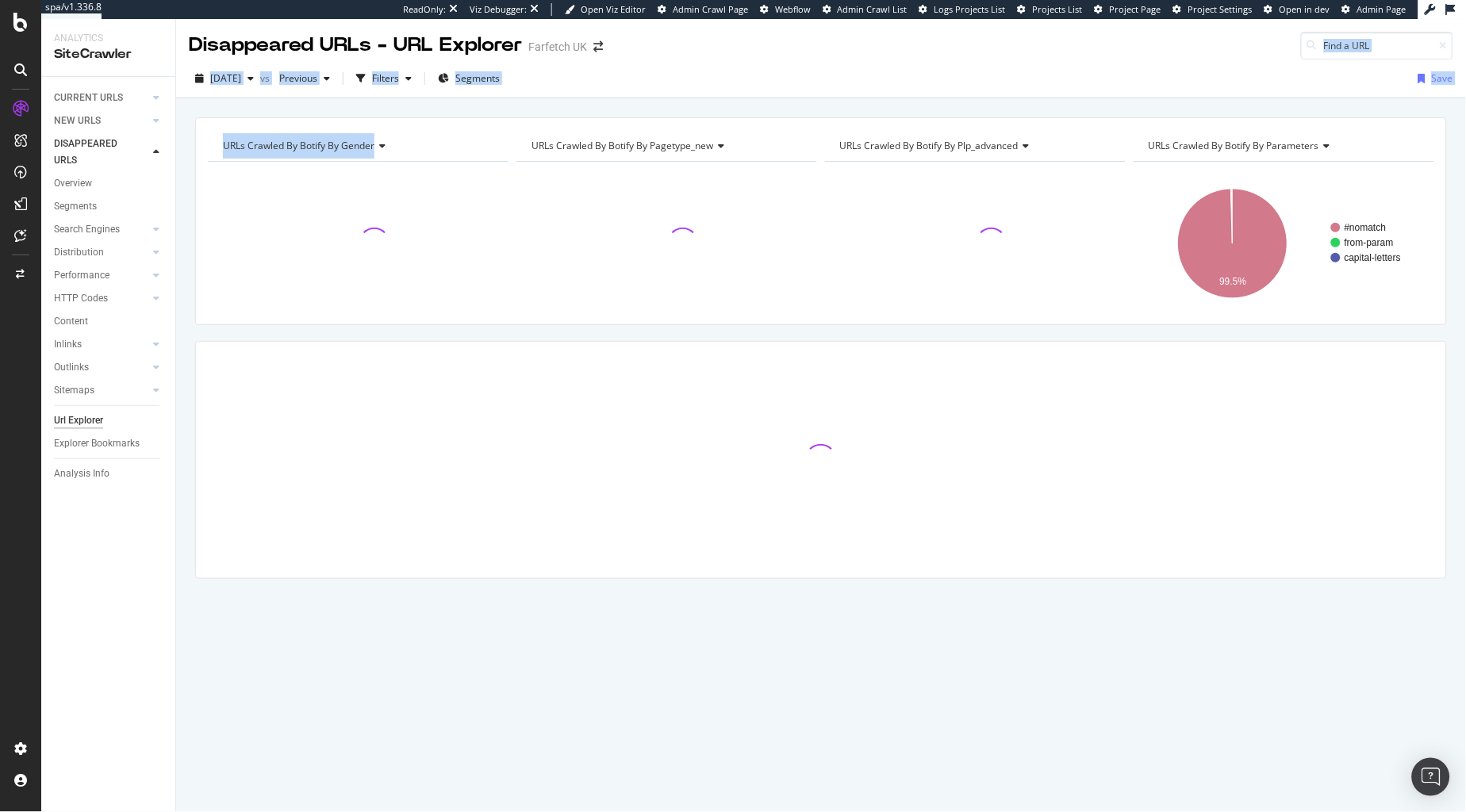
click at [725, 45] on div "Disappeared URLs - URL Explorer Farfetch UK" at bounding box center [820, 39] width 1290 height 40
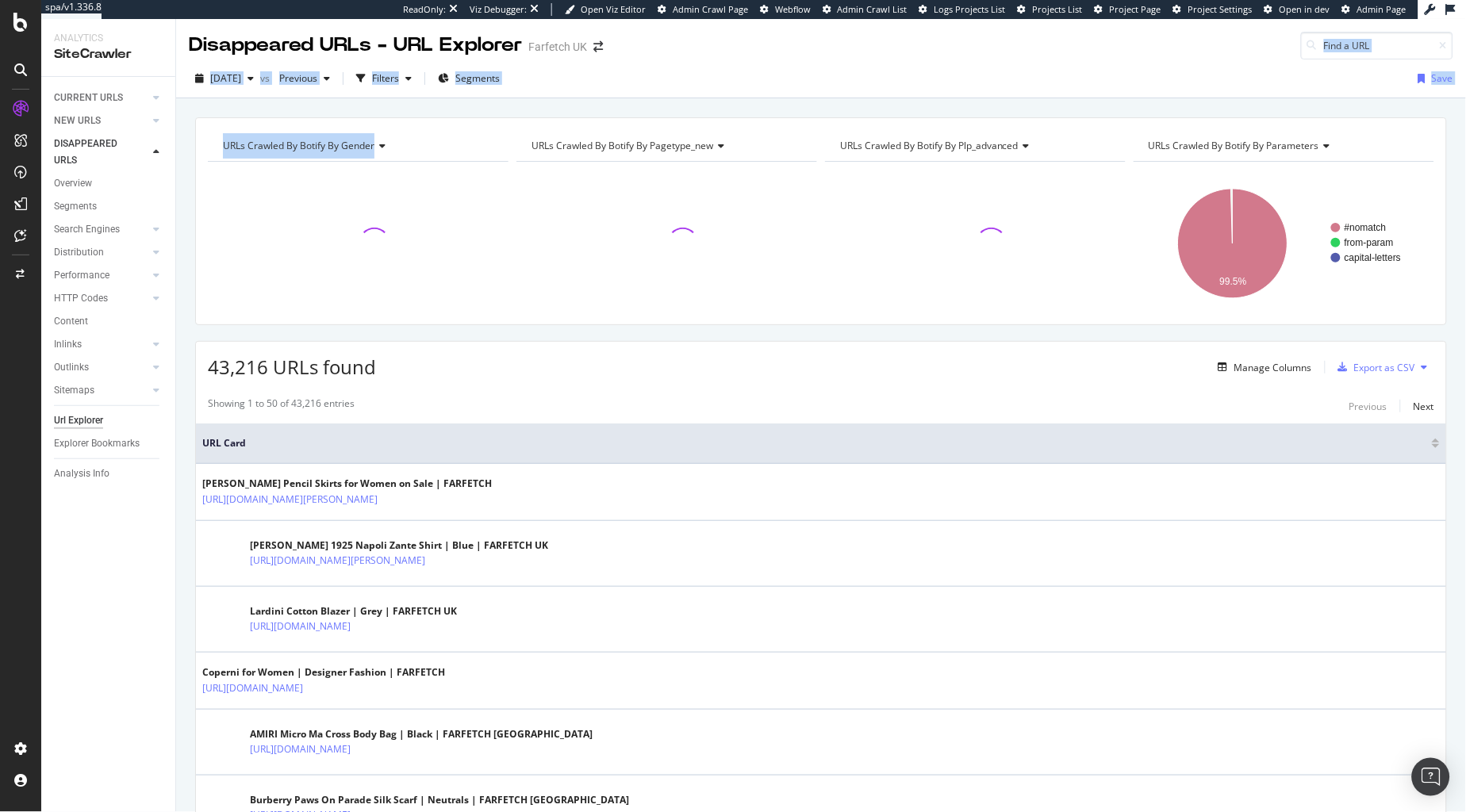
drag, startPoint x: 725, startPoint y: 44, endPoint x: 747, endPoint y: 103, distance: 63.0
click at [747, 103] on div "Disappeared URLs - URL Explorer Farfetch UK 2025 Aug. 15th vs Previous Filters …" at bounding box center [820, 415] width 1290 height 793
click at [747, 103] on div "URLs Crawled By Botify By gender Chart (by Value) Table Expand Export as CSV Ex…" at bounding box center [820, 116] width 1290 height 38
drag, startPoint x: 747, startPoint y: 103, endPoint x: 739, endPoint y: 44, distance: 59.5
click at [739, 44] on div "Disappeared URLs - URL Explorer Farfetch UK 2025 Aug. 15th vs Previous Filters …" at bounding box center [820, 415] width 1290 height 793
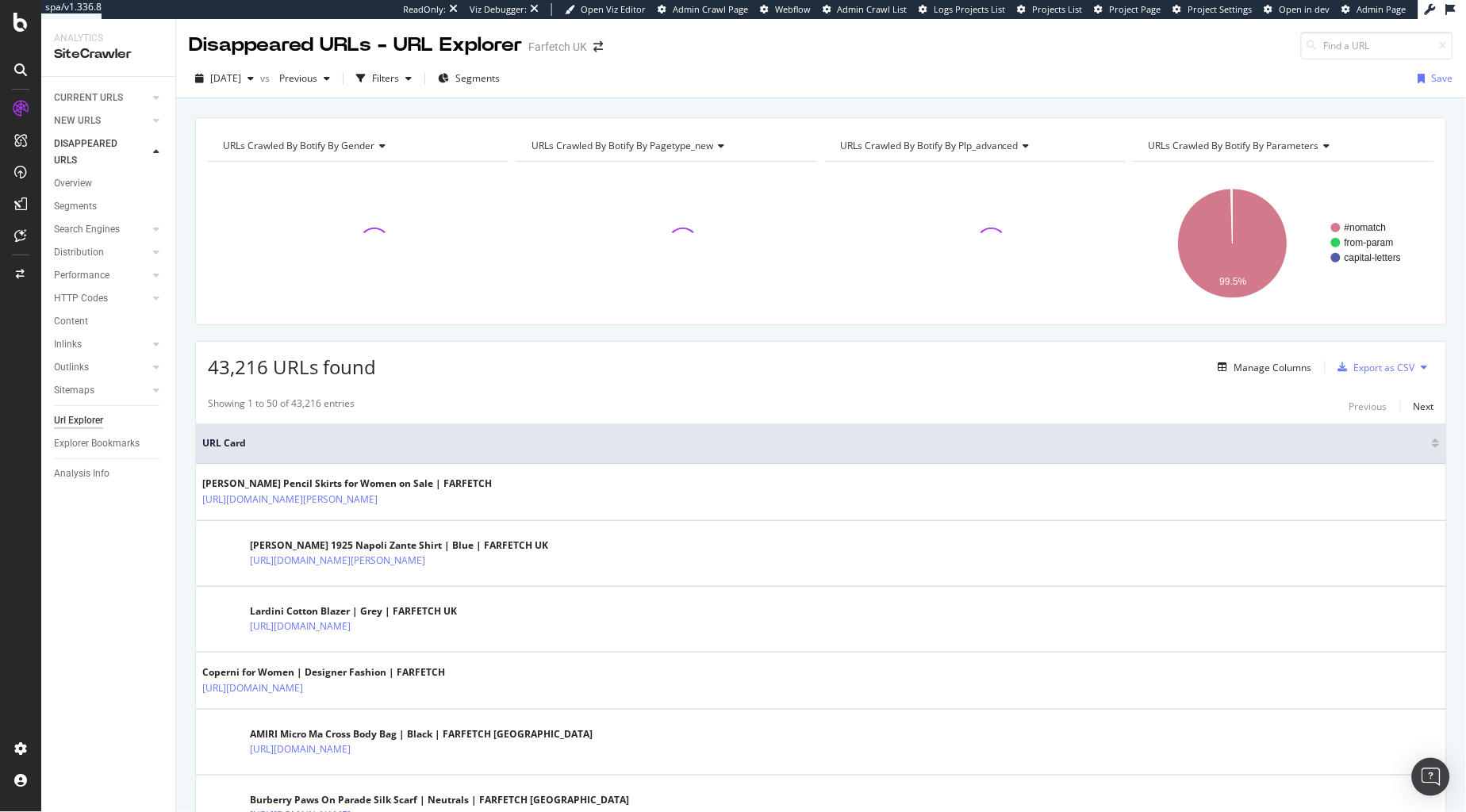
click at [739, 44] on div "Disappeared URLs - URL Explorer Farfetch UK" at bounding box center [820, 39] width 1290 height 40
drag, startPoint x: 739, startPoint y: 44, endPoint x: 759, endPoint y: 87, distance: 47.4
click at [759, 87] on div "Disappeared URLs - URL Explorer Farfetch UK 2025 Aug. 15th vs Previous Filters …" at bounding box center [820, 415] width 1290 height 793
click at [759, 87] on div "2025 Aug. 15th vs Previous Filters Segments Save" at bounding box center [820, 82] width 1290 height 32
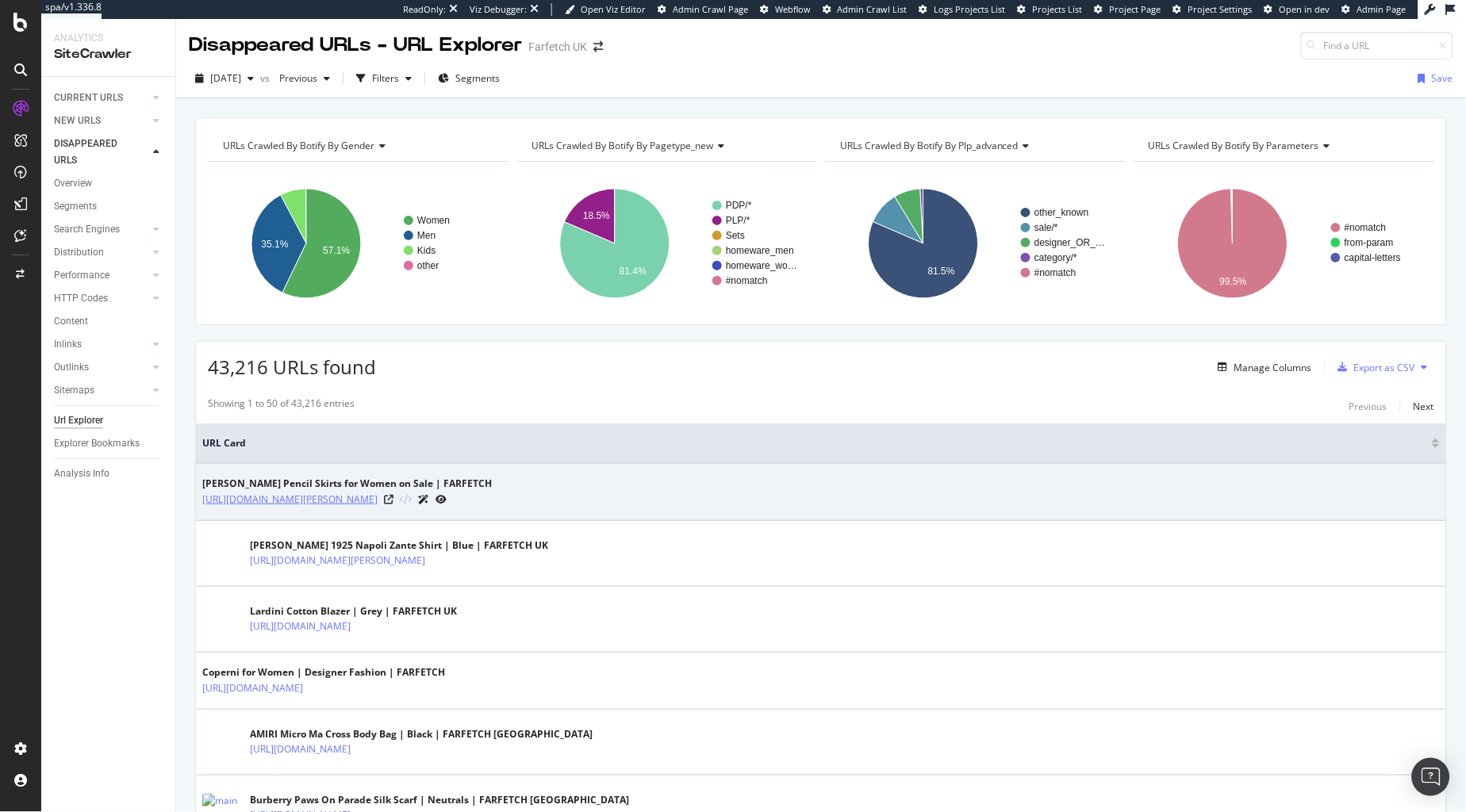
click at [360, 503] on link "[URL][DOMAIN_NAME][PERSON_NAME]" at bounding box center [290, 499] width 175 height 16
click at [394, 501] on icon at bounding box center [388, 499] width 9 height 9
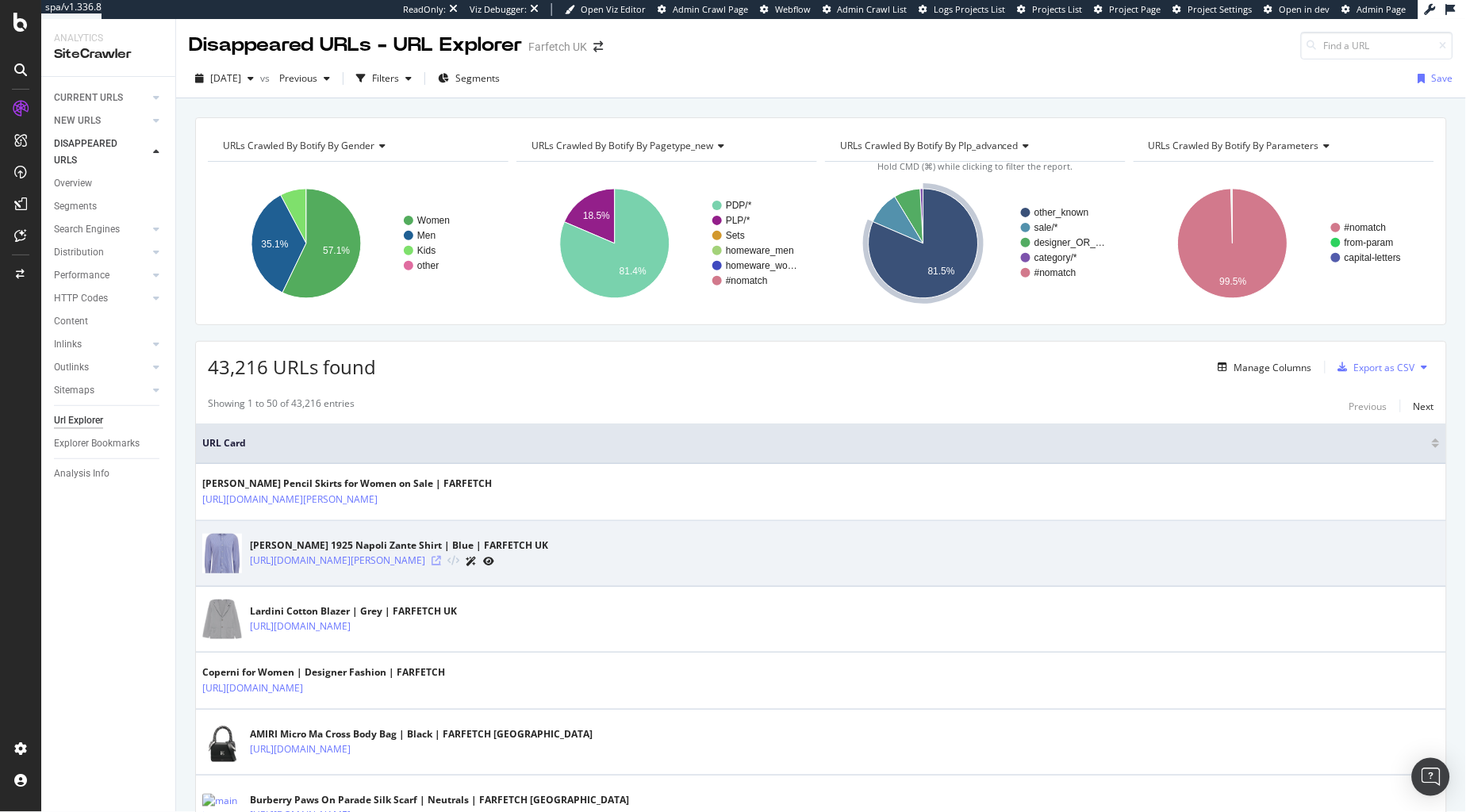
click at [441, 560] on icon at bounding box center [435, 560] width 9 height 9
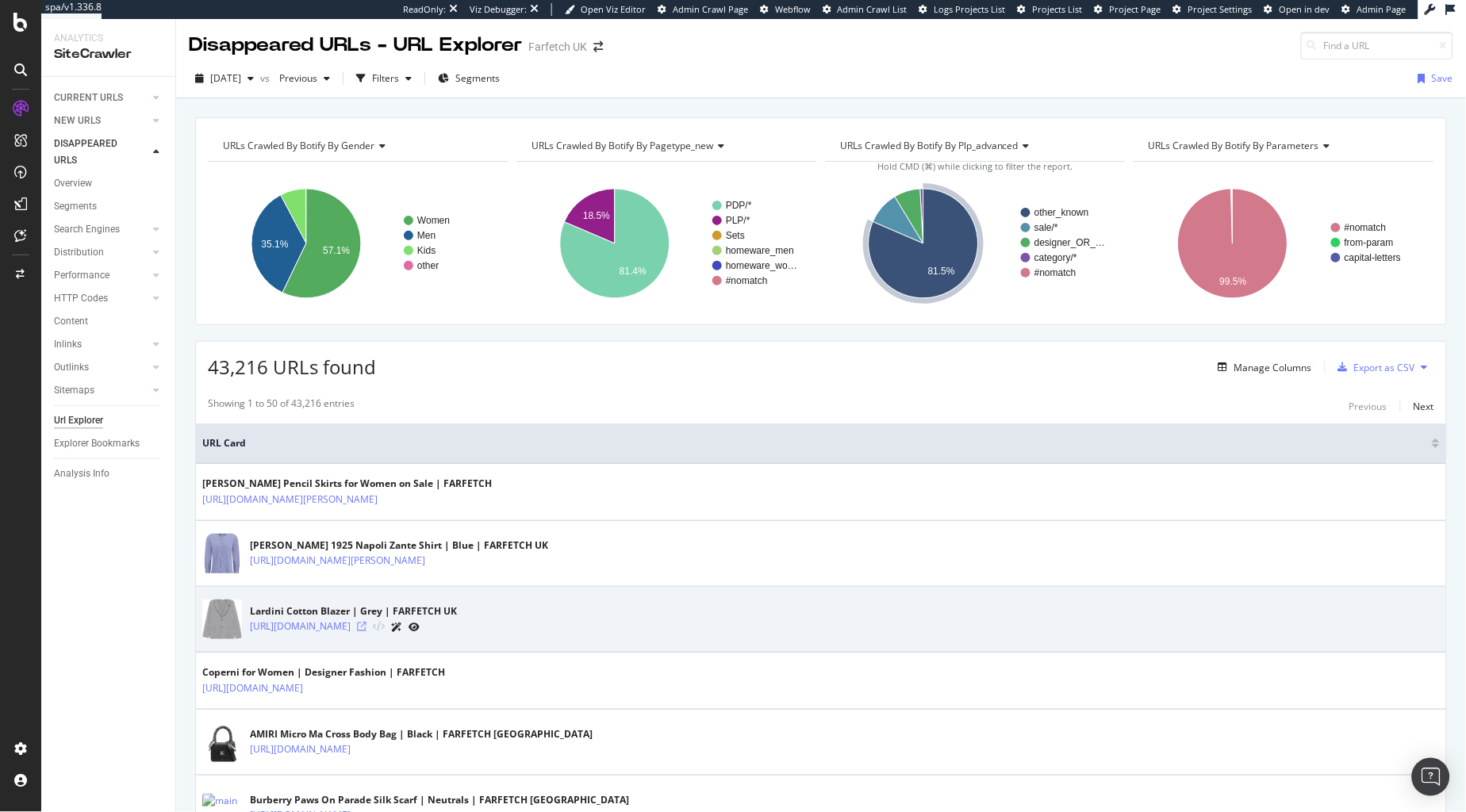
click at [367, 629] on icon at bounding box center [361, 626] width 9 height 9
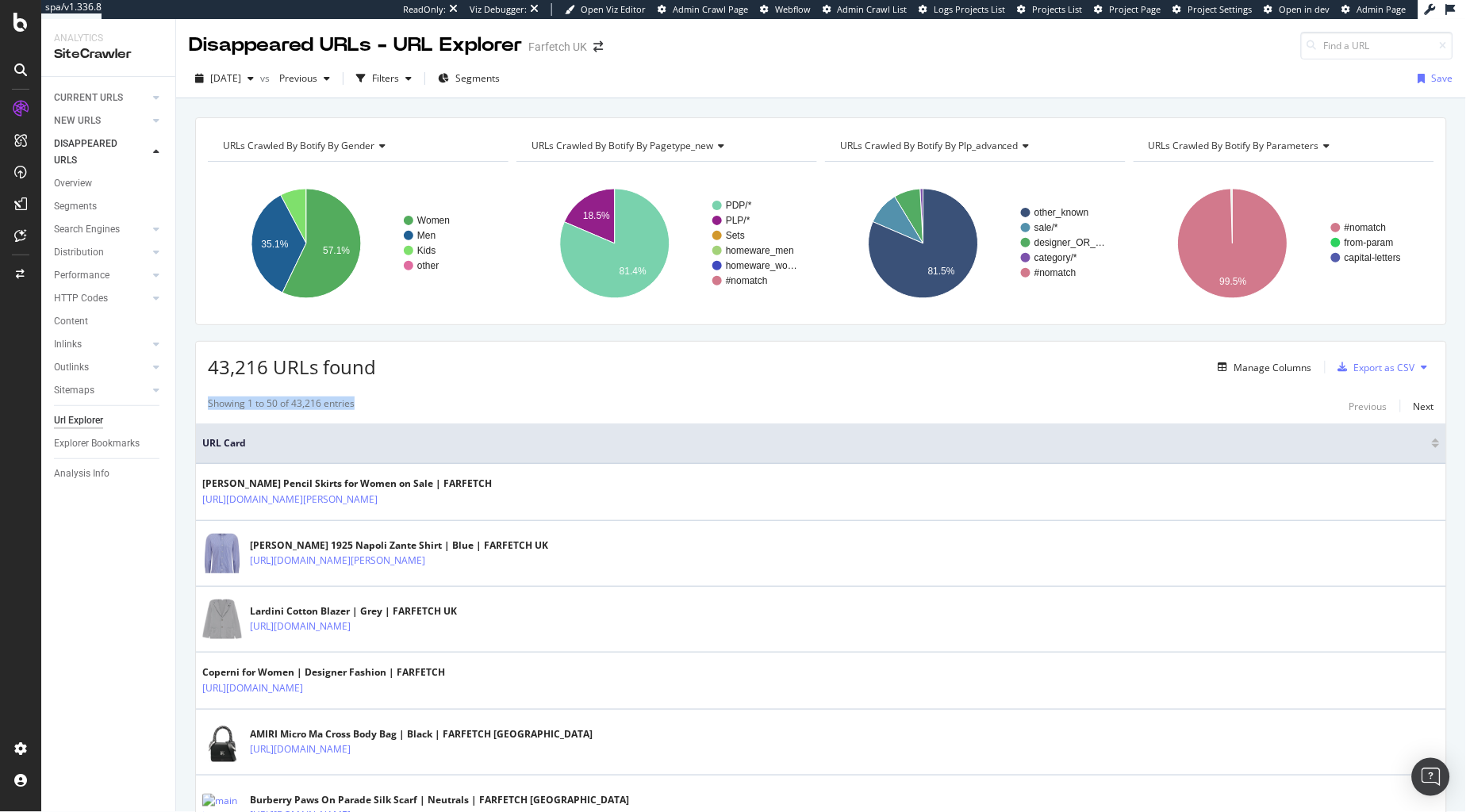
drag, startPoint x: 527, startPoint y: 412, endPoint x: 214, endPoint y: 393, distance: 313.6
click at [280, 375] on span "43,216 URLs found" at bounding box center [291, 367] width 168 height 26
click at [281, 375] on span "43,216 URLs found" at bounding box center [291, 367] width 168 height 26
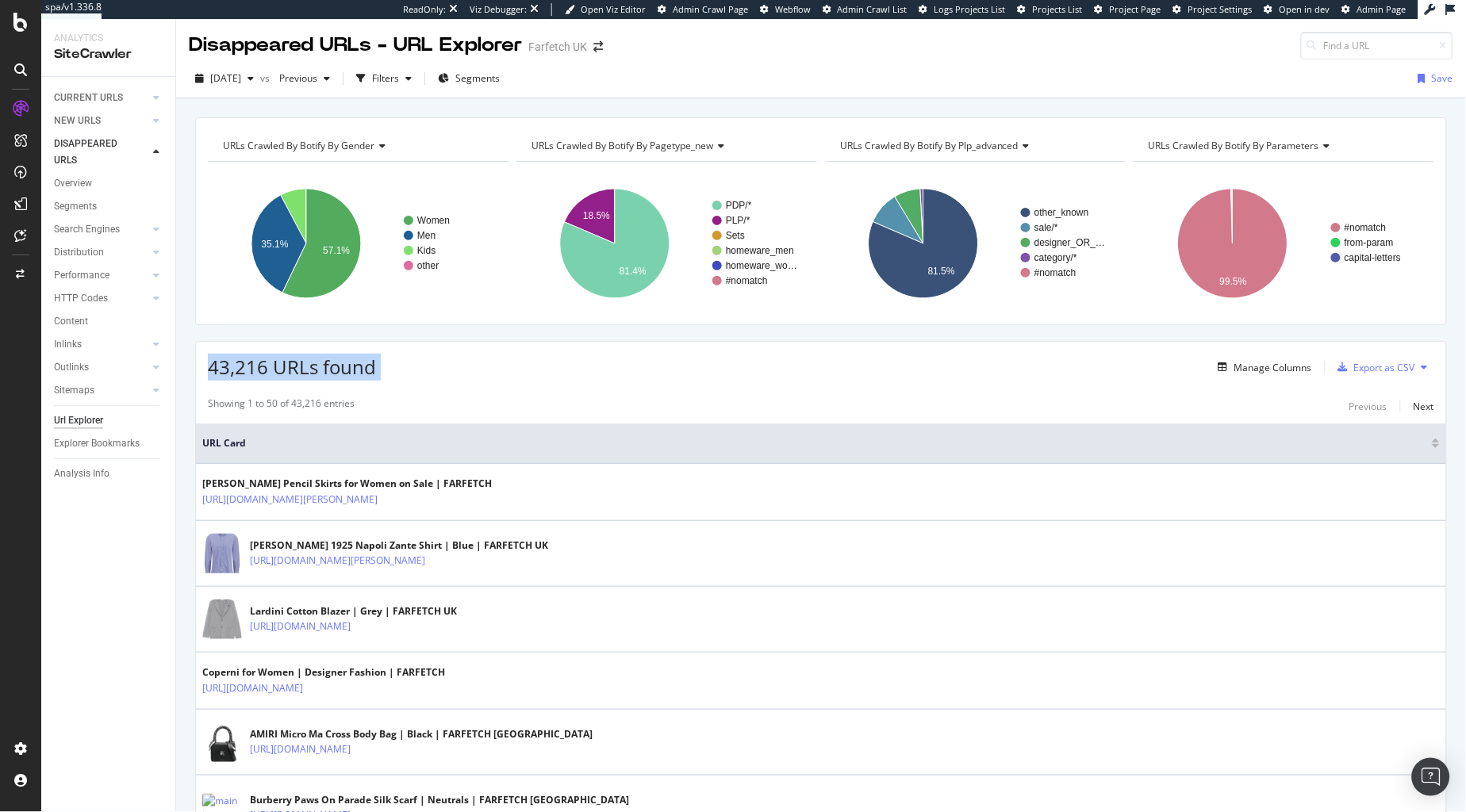
click at [280, 377] on span "43,216 URLs found" at bounding box center [291, 367] width 168 height 26
click at [298, 373] on span "43,216 URLs found" at bounding box center [291, 367] width 168 height 26
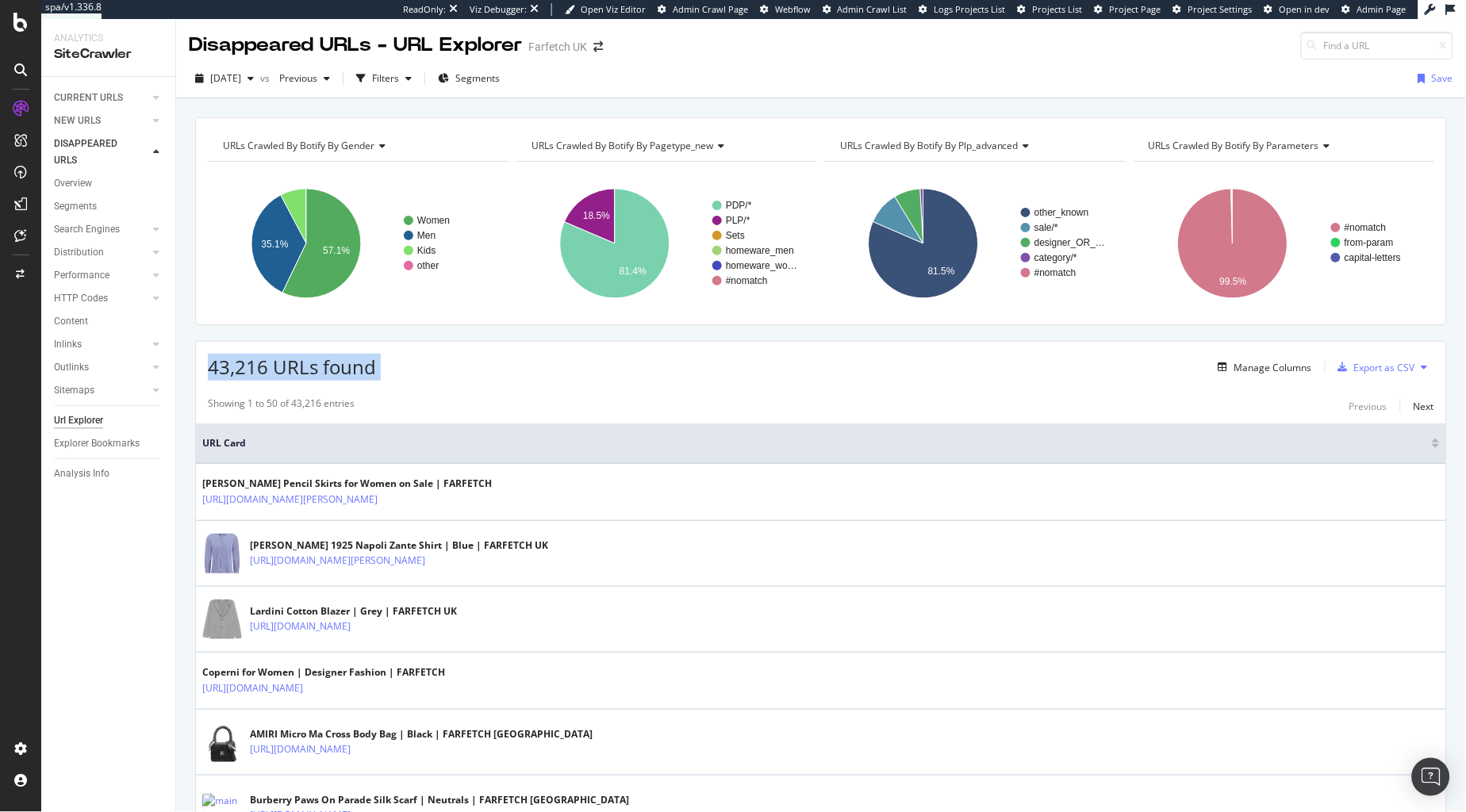
click at [298, 373] on span "43,216 URLs found" at bounding box center [291, 367] width 168 height 26
click at [296, 375] on span "43,216 URLs found" at bounding box center [291, 367] width 168 height 26
click at [647, 380] on div "43,216 URLs found Manage Columns Export as CSV" at bounding box center [820, 361] width 1250 height 39
click at [372, 42] on div "Disappeared URLs - URL Explorer" at bounding box center [356, 45] width 333 height 27
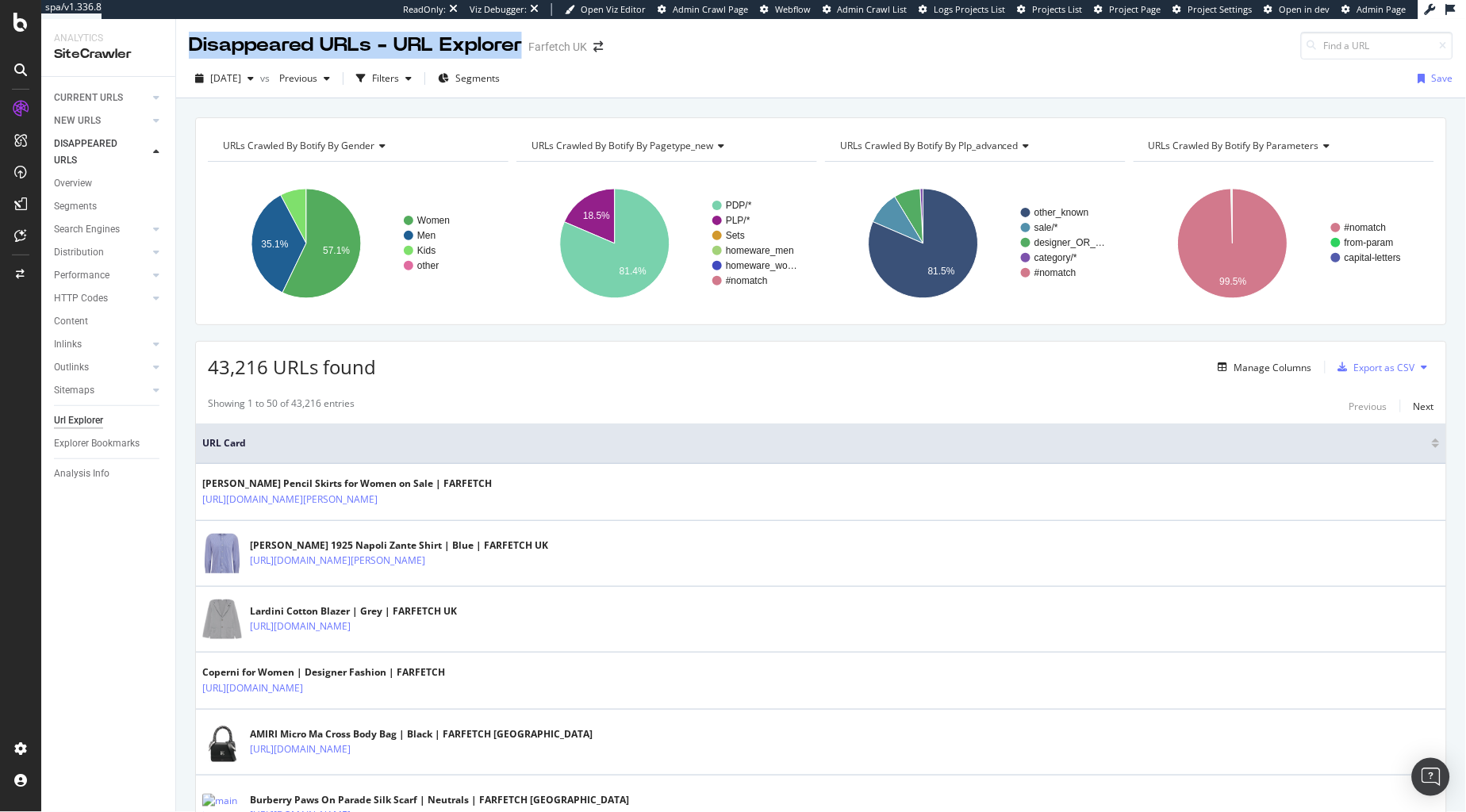
click at [372, 42] on div "Disappeared URLs - URL Explorer" at bounding box center [356, 45] width 333 height 27
click at [234, 60] on div "2025 Aug. 15th vs Previous Filters Segments Save" at bounding box center [820, 79] width 1290 height 39
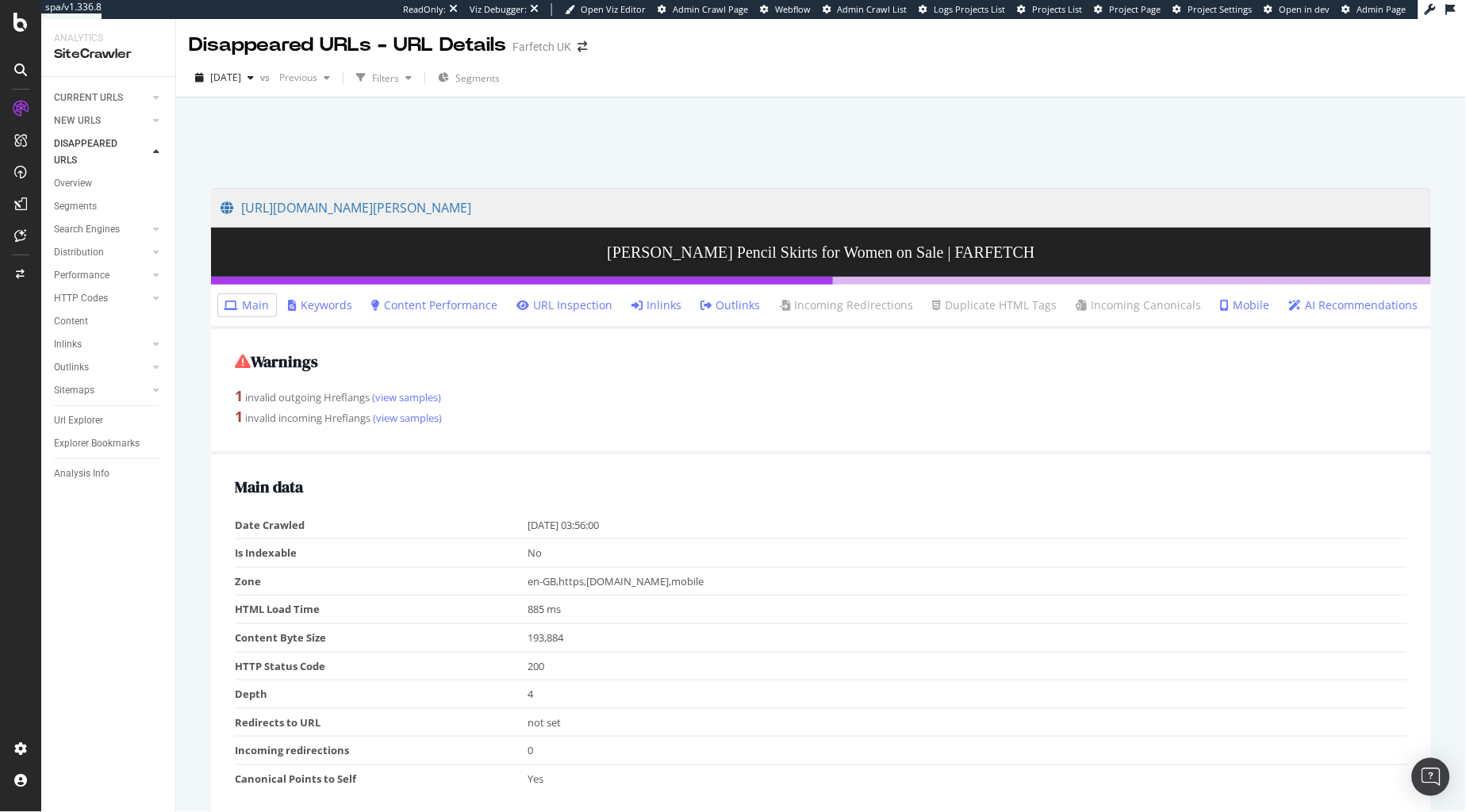
drag, startPoint x: 538, startPoint y: 431, endPoint x: 406, endPoint y: 362, distance: 148.9
click at [406, 362] on div "Warnings 1 invalid outgoing Hreflangs (view samples) 1 invalid incoming Hreflan…" at bounding box center [820, 391] width 1220 height 125
click at [406, 362] on h2 "Warnings" at bounding box center [820, 362] width 1172 height 18
drag, startPoint x: 406, startPoint y: 362, endPoint x: 527, endPoint y: 427, distance: 137.4
click at [527, 427] on div "Warnings 1 invalid outgoing Hreflangs (view samples) 1 invalid incoming Hreflan…" at bounding box center [820, 391] width 1220 height 125
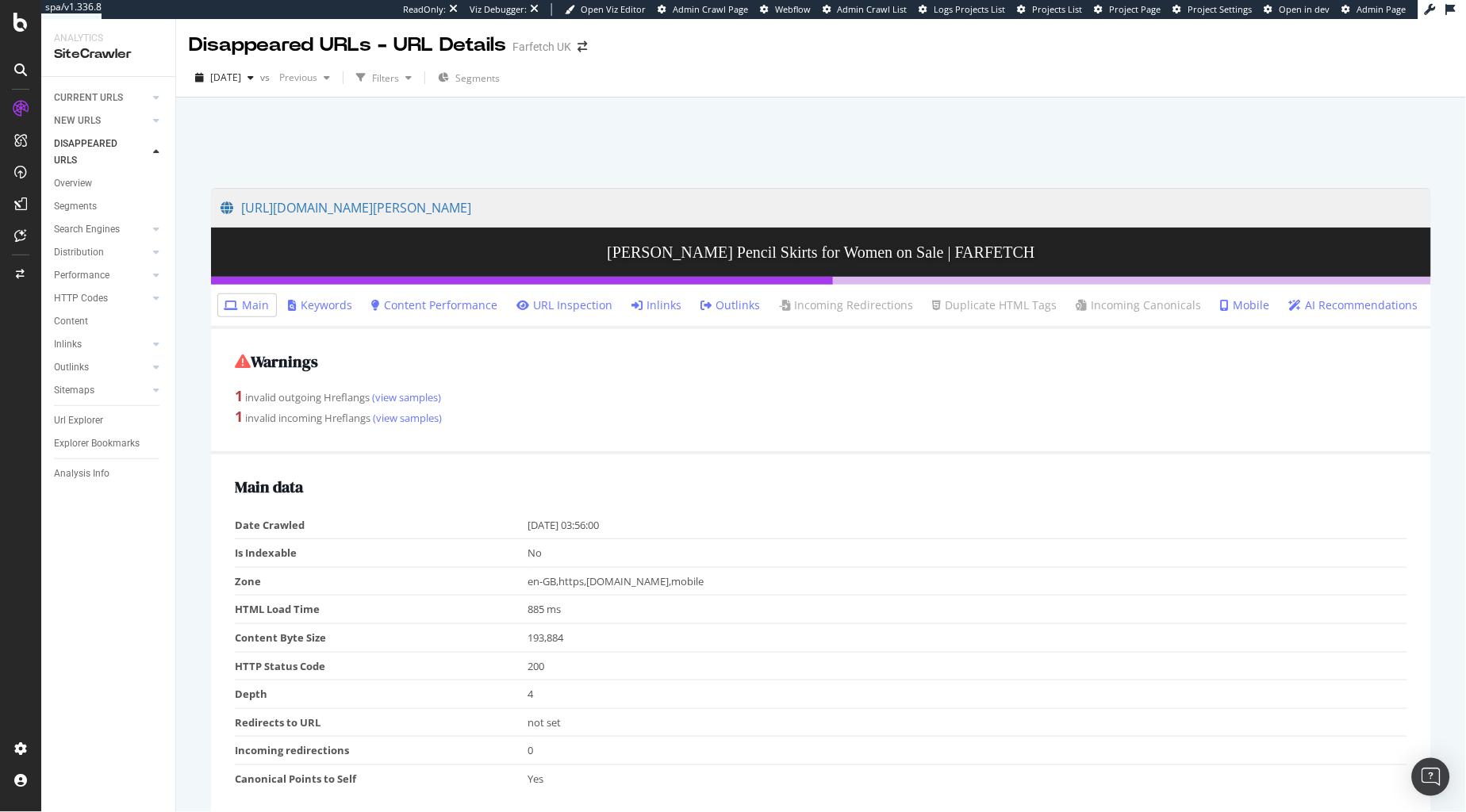
click at [527, 427] on div "Warnings 1 invalid outgoing Hreflangs (view samples) 1 invalid incoming Hreflan…" at bounding box center [820, 391] width 1220 height 125
drag, startPoint x: 527, startPoint y: 427, endPoint x: 433, endPoint y: 346, distance: 124.1
click at [433, 346] on div "Warnings 1 invalid outgoing Hreflangs (view samples) 1 invalid incoming Hreflan…" at bounding box center [820, 391] width 1220 height 125
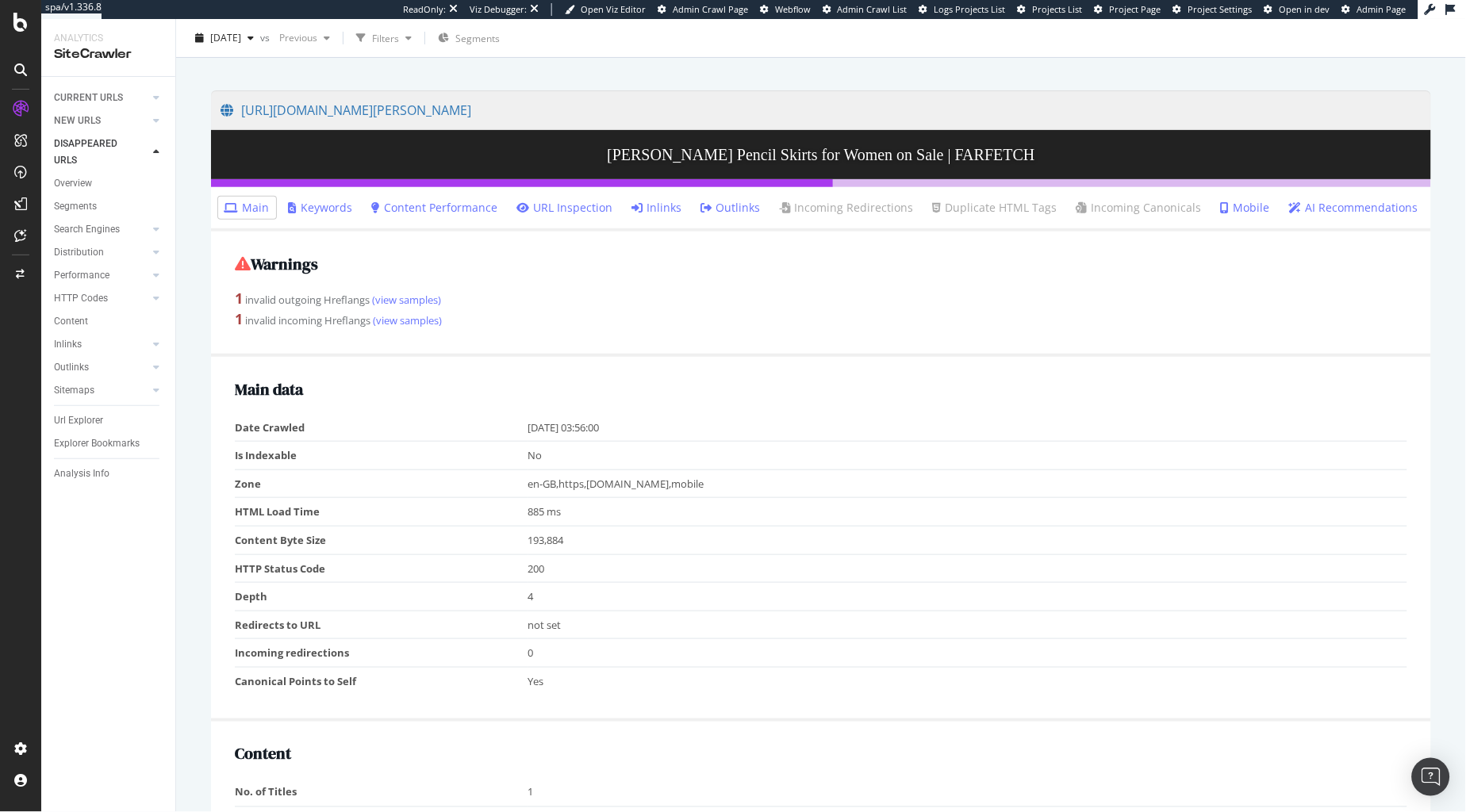
scroll to position [107, 0]
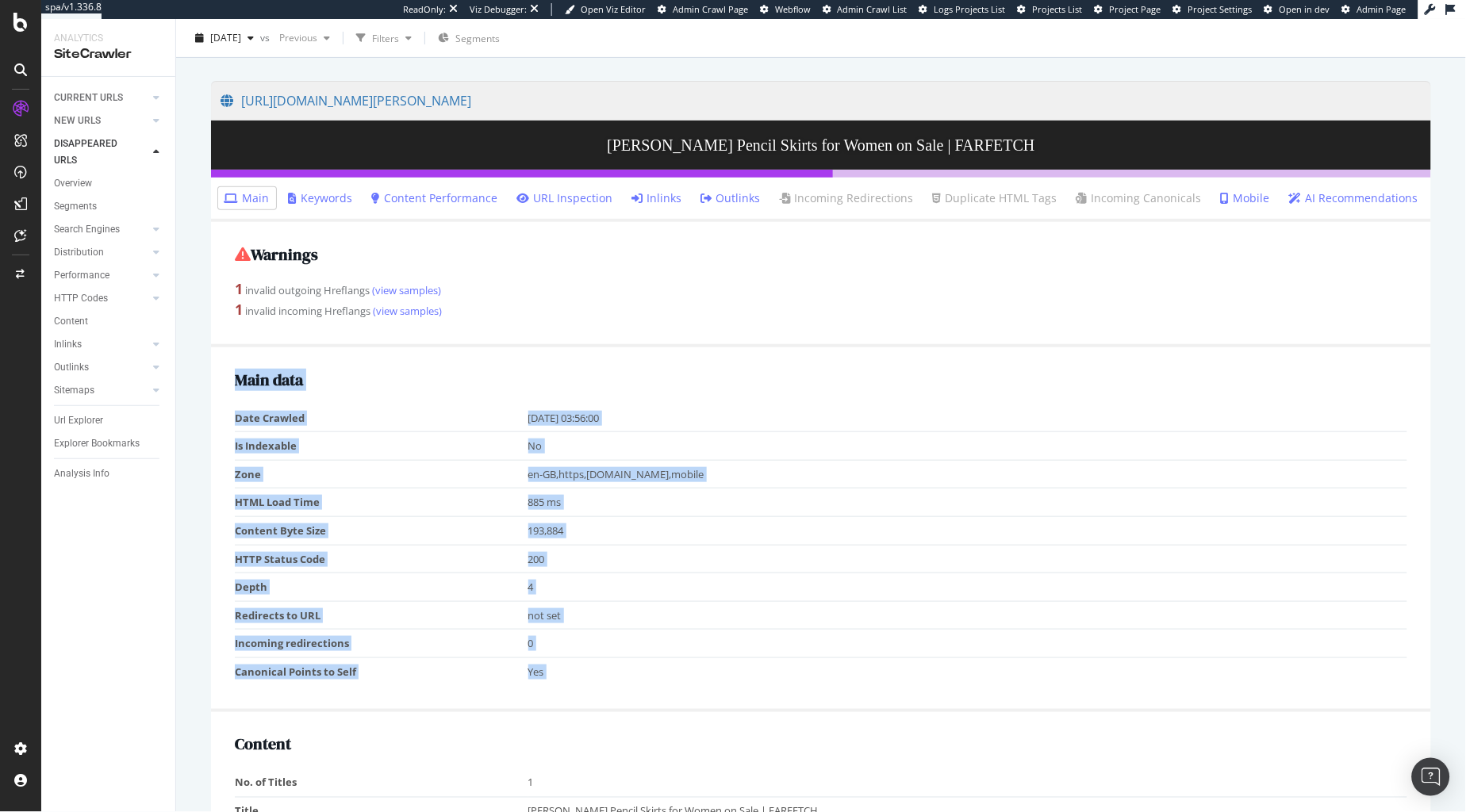
drag, startPoint x: 430, startPoint y: 327, endPoint x: 443, endPoint y: 732, distance: 405.2
drag, startPoint x: 443, startPoint y: 732, endPoint x: 494, endPoint y: 388, distance: 347.8
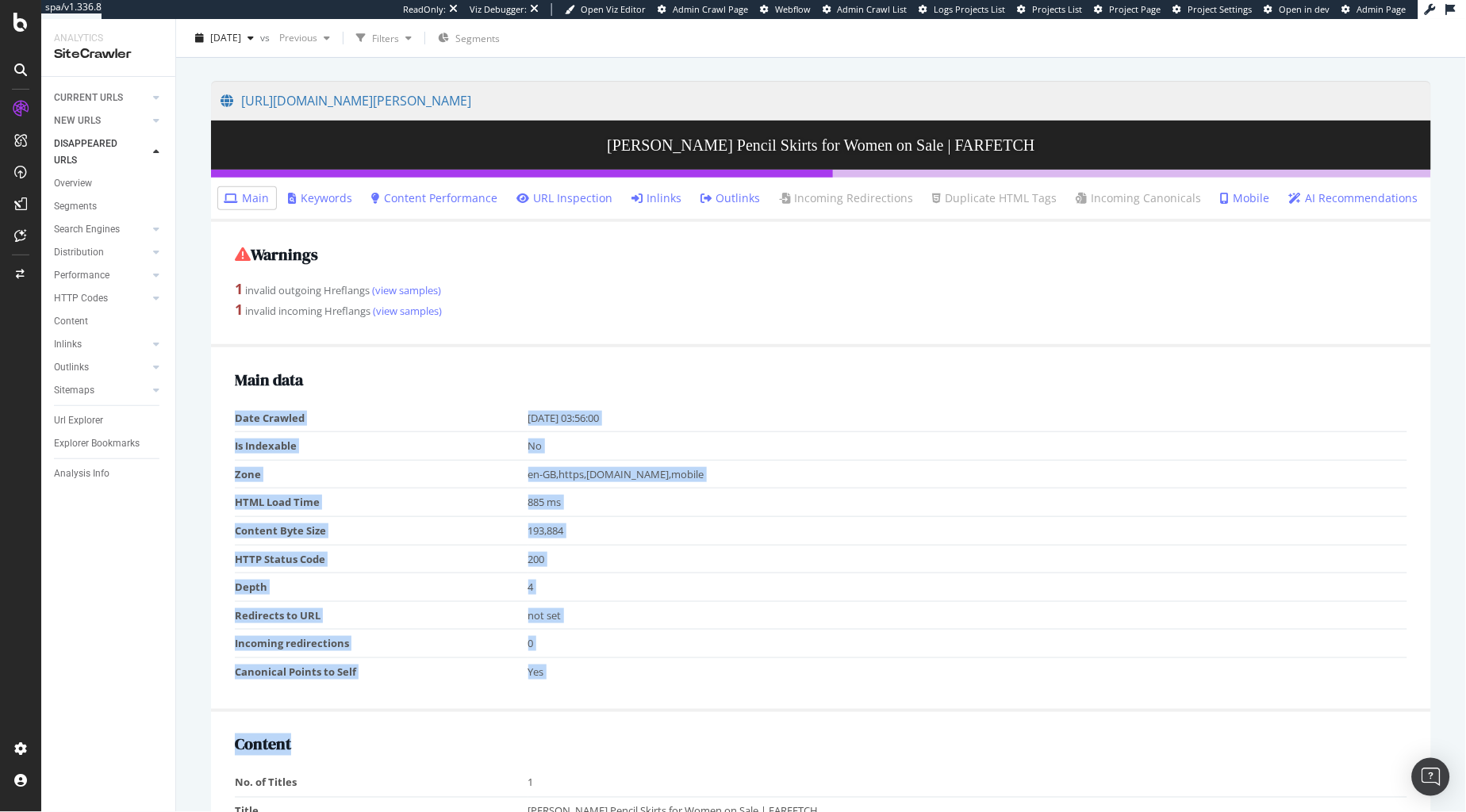
click at [503, 371] on h2 "Main data" at bounding box center [820, 379] width 1172 height 18
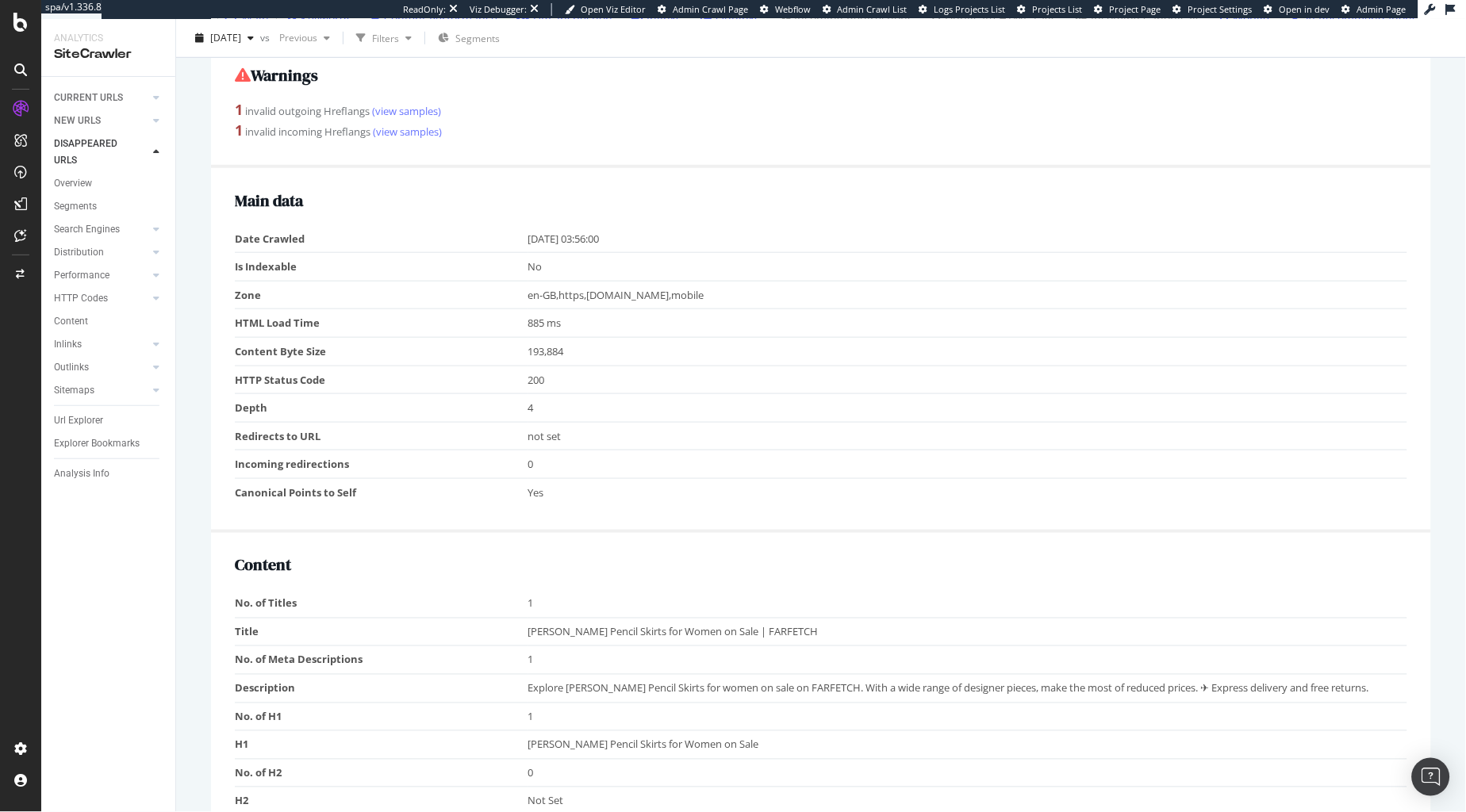
scroll to position [640, 0]
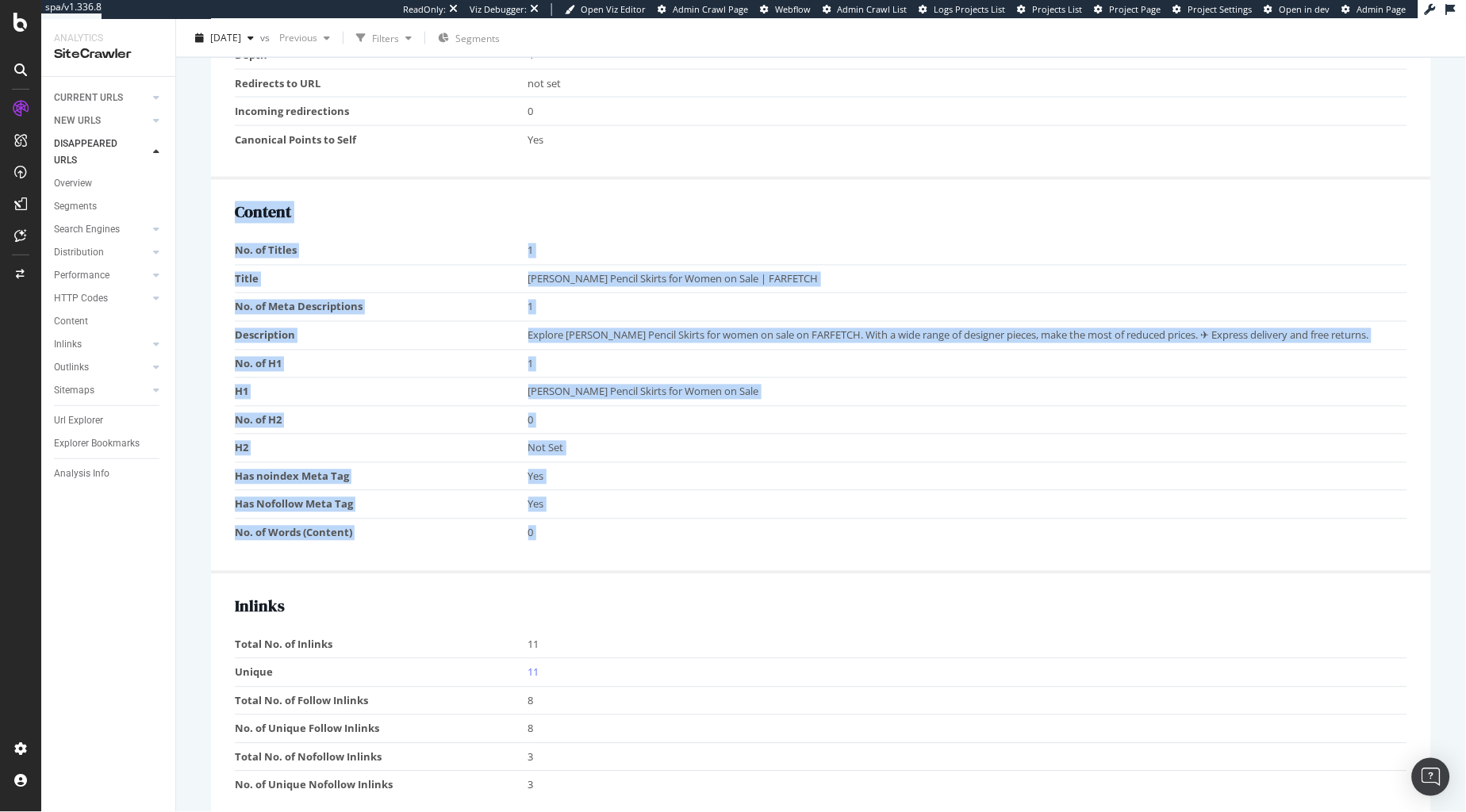
drag, startPoint x: 529, startPoint y: 226, endPoint x: 658, endPoint y: 610, distance: 405.1
click at [658, 610] on div "Warnings 1 invalid outgoing Hreflangs (view samples) 1 invalid incoming Hreflan…" at bounding box center [820, 536] width 1220 height 1692
click at [646, 573] on div "Content No. of Titles 1 Title [PERSON_NAME] Pencil Skirts for Women on Sale | F…" at bounding box center [820, 377] width 1220 height 393
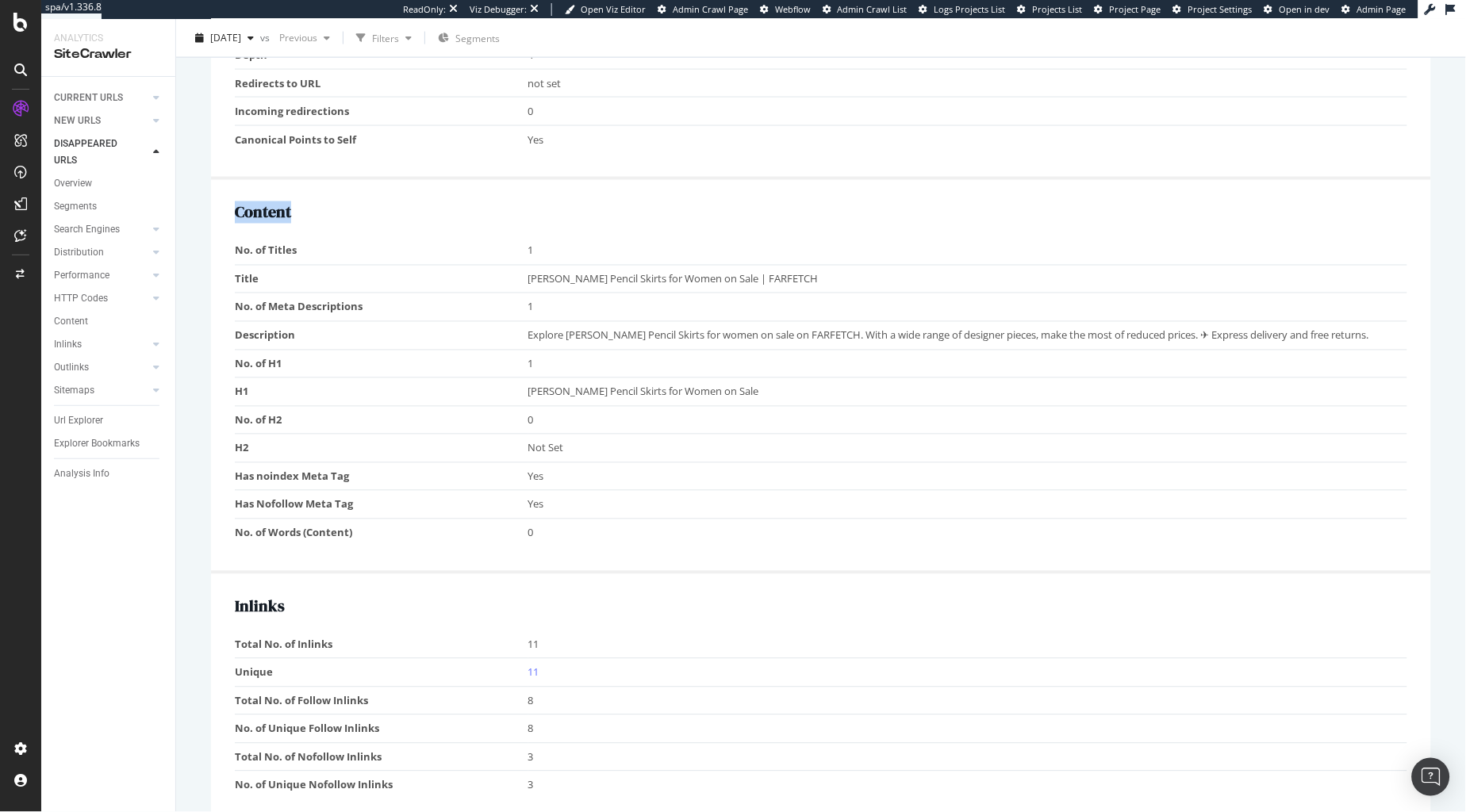
drag, startPoint x: 566, startPoint y: 288, endPoint x: 520, endPoint y: 212, distance: 88.8
click at [520, 212] on div "Content No. of Titles 1 Title [PERSON_NAME] Pencil Skirts for Women on Sale | F…" at bounding box center [820, 377] width 1220 height 393
click at [520, 212] on h2 "Content" at bounding box center [820, 213] width 1172 height 18
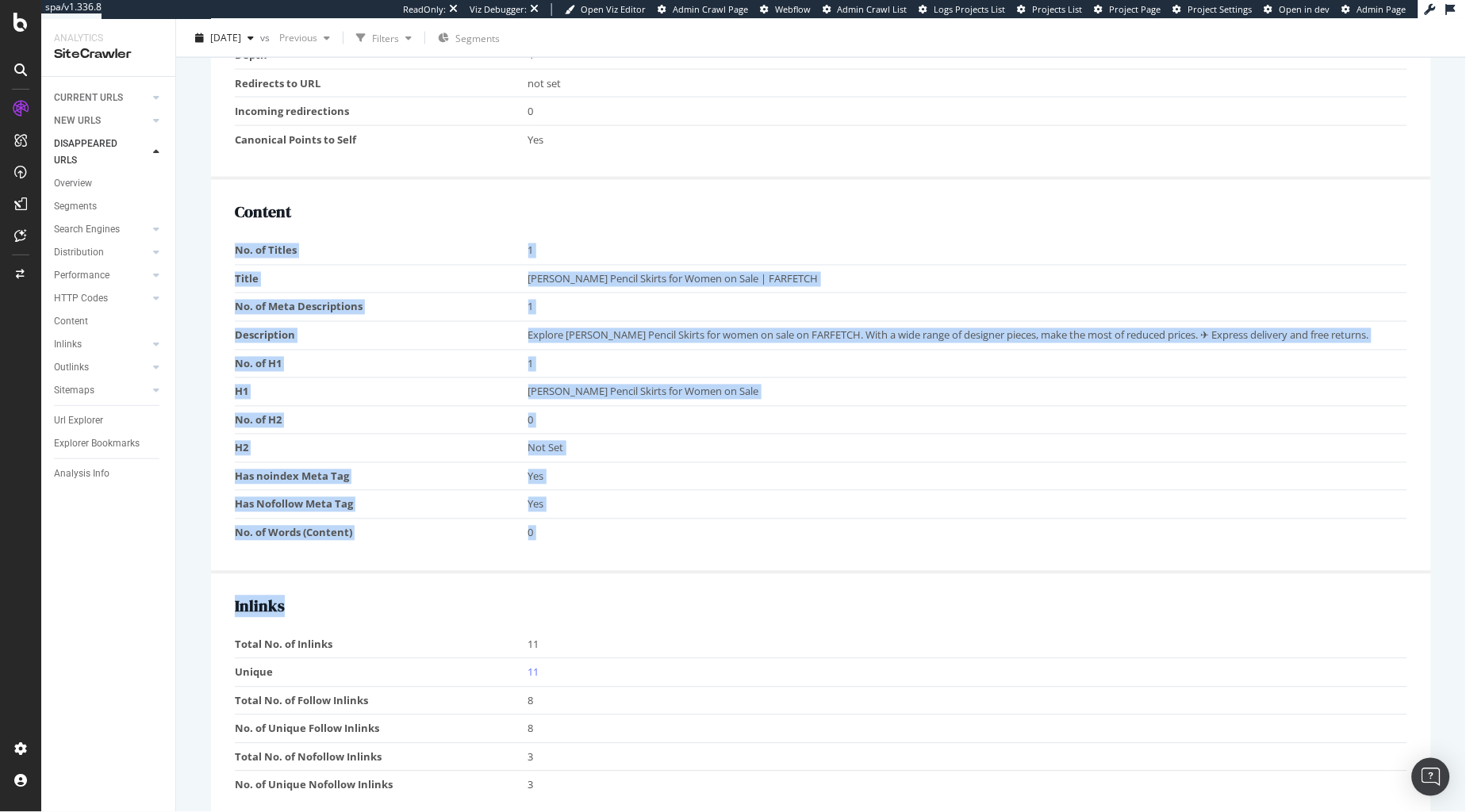
drag, startPoint x: 520, startPoint y: 212, endPoint x: 642, endPoint y: 588, distance: 395.3
click at [642, 588] on div "Warnings 1 invalid outgoing Hreflangs (view samples) 1 invalid incoming Hreflan…" at bounding box center [820, 536] width 1220 height 1692
click at [642, 588] on div "Inlinks Total No. of Inlinks 11 Unique 11 Total No. of Follow Inlinks 8 No. of …" at bounding box center [820, 700] width 1220 height 252
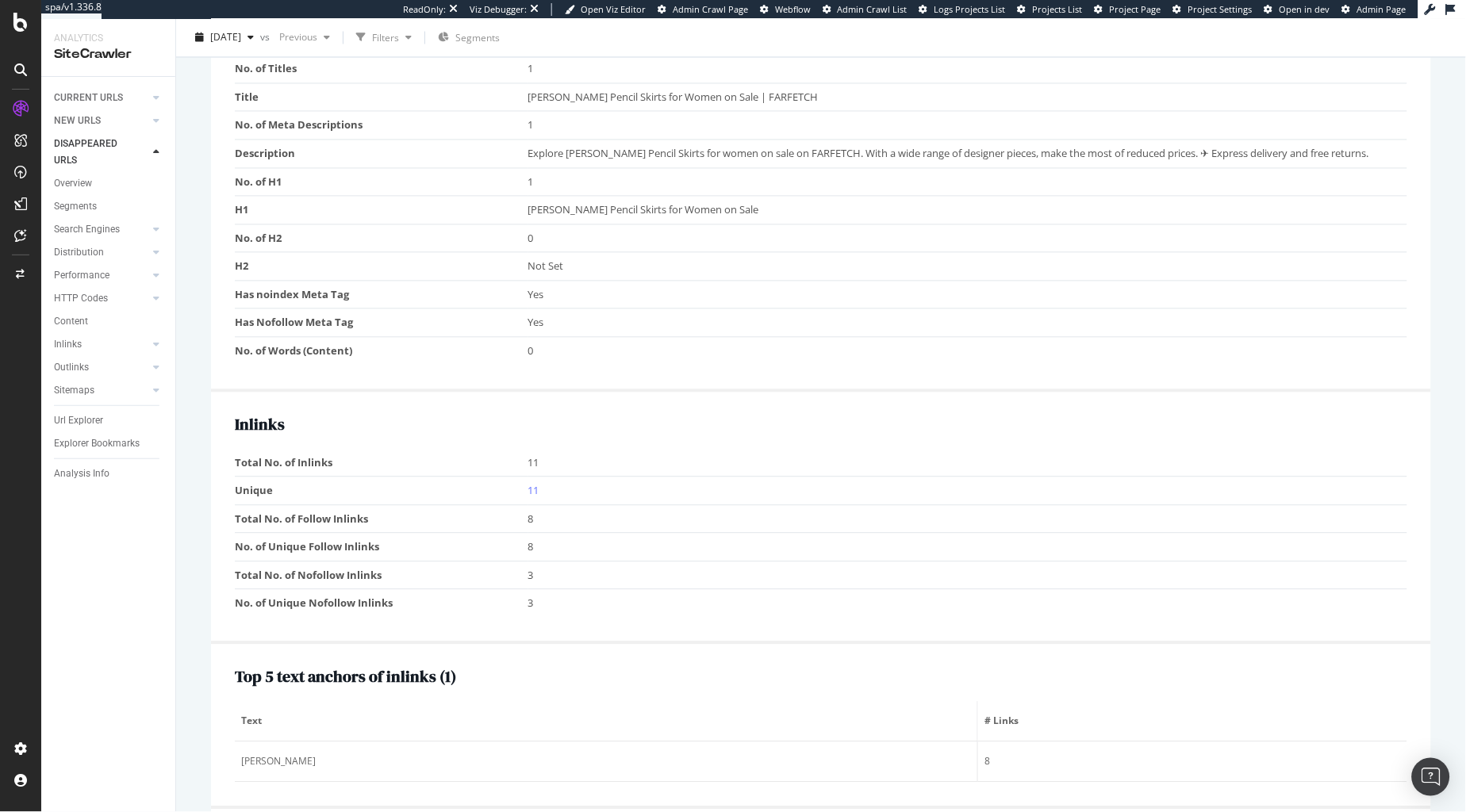
scroll to position [0, 0]
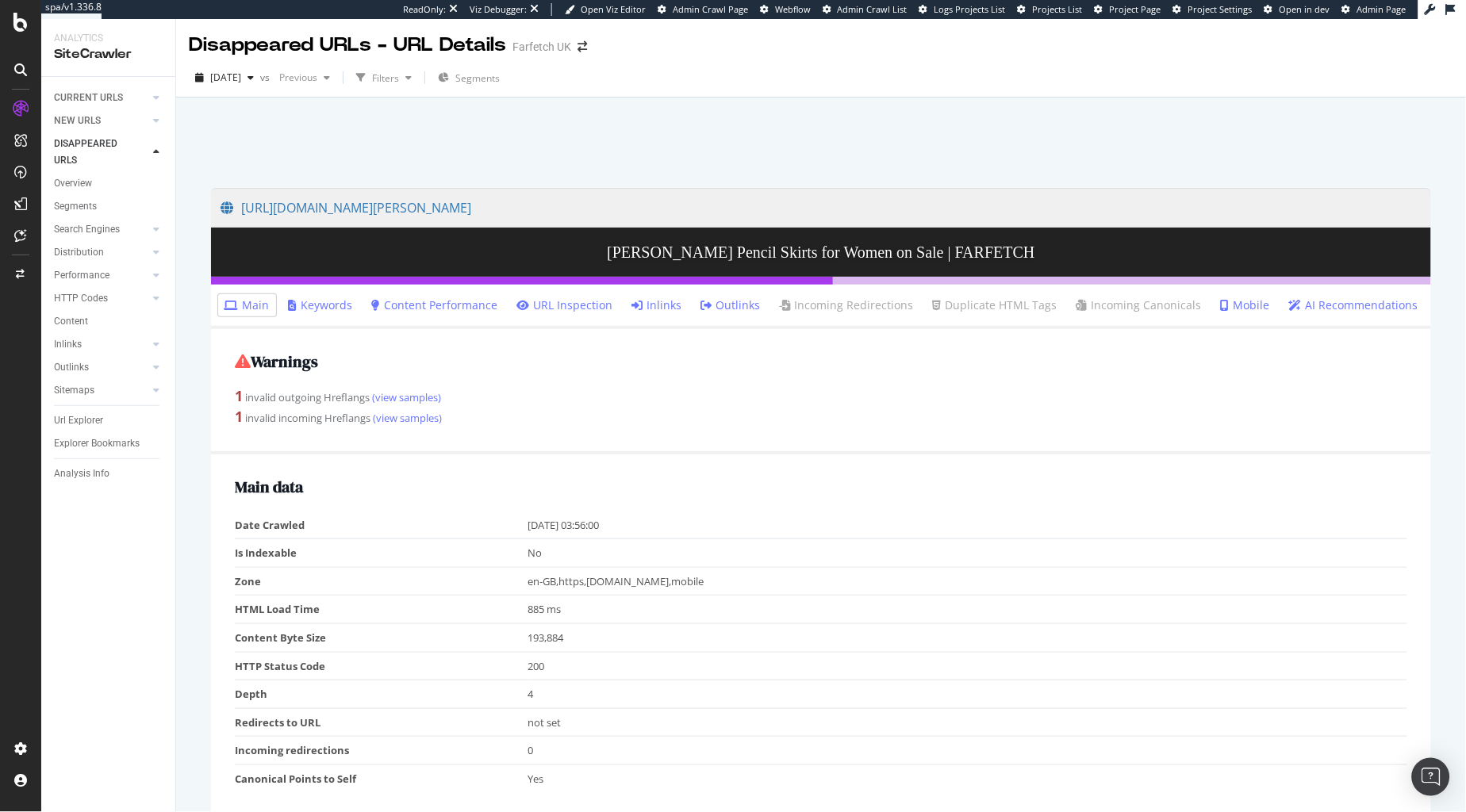
click at [657, 308] on link "Inlinks" at bounding box center [657, 305] width 50 height 16
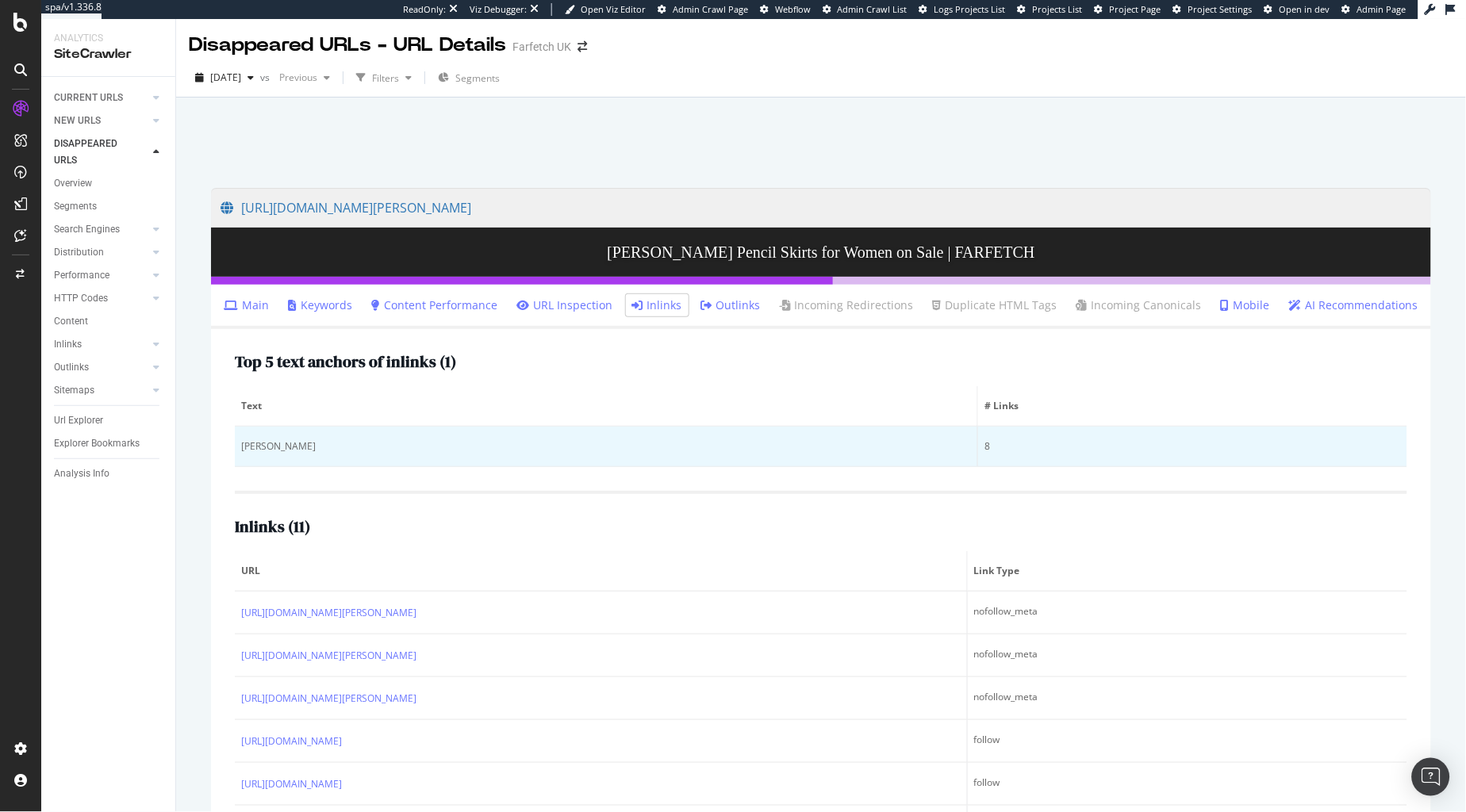
click at [287, 443] on div "[PERSON_NAME]" at bounding box center [606, 446] width 730 height 14
click at [284, 443] on div "[PERSON_NAME]" at bounding box center [606, 446] width 730 height 14
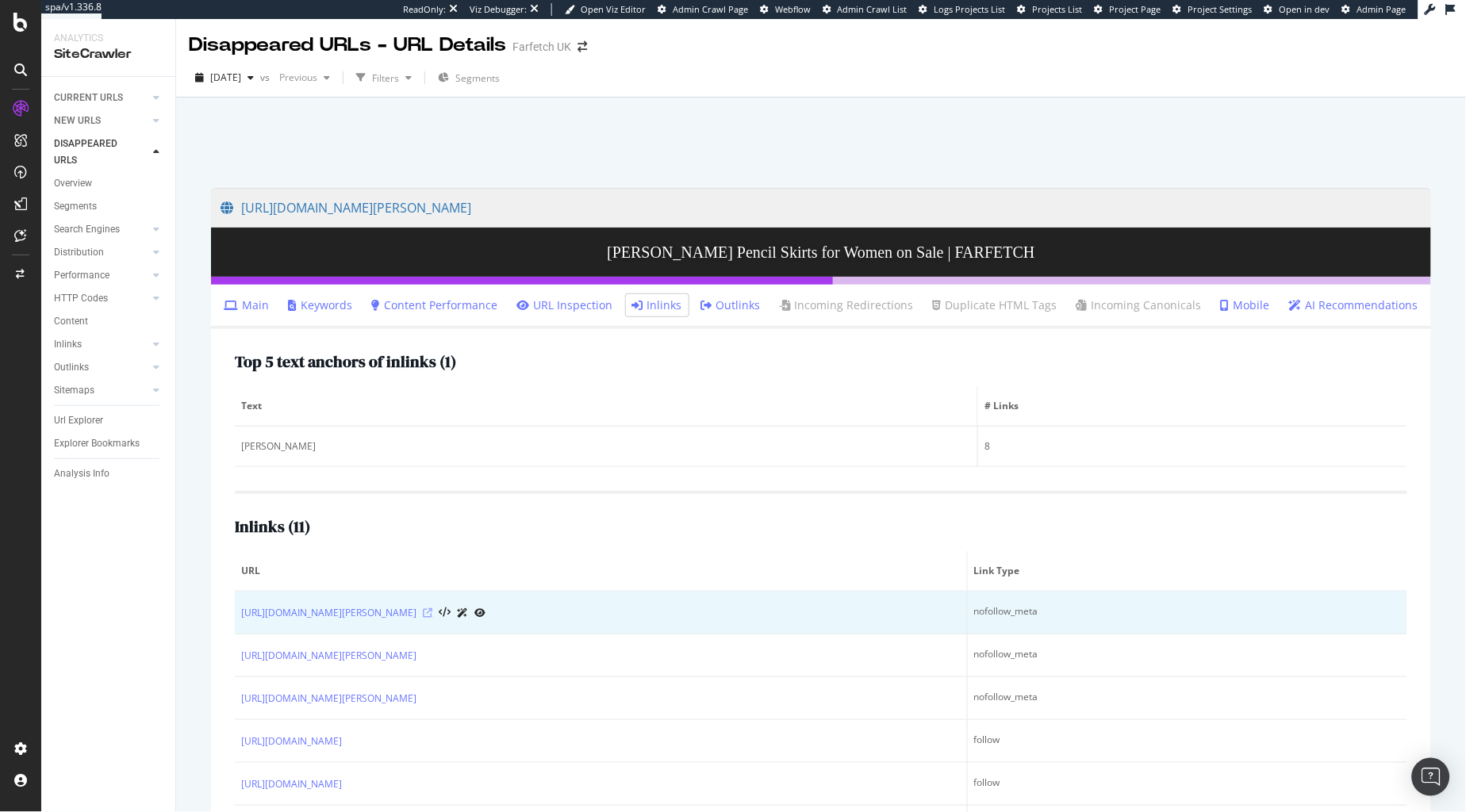
click at [432, 614] on icon at bounding box center [427, 613] width 9 height 9
